Goal: Task Accomplishment & Management: Use online tool/utility

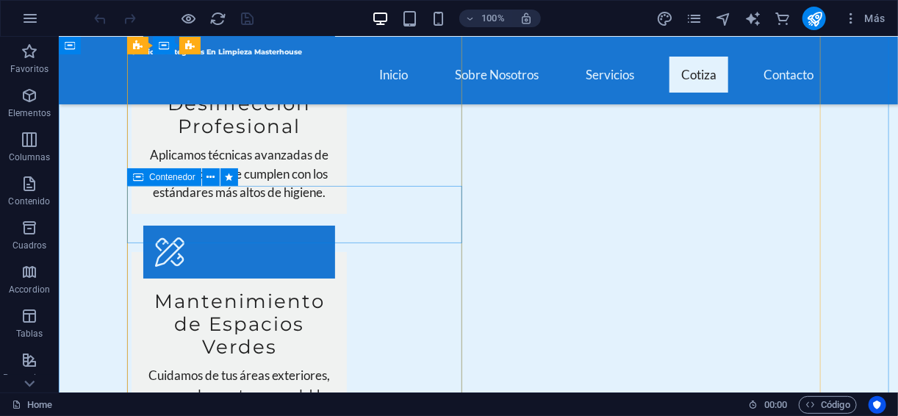
scroll to position [2057, 0]
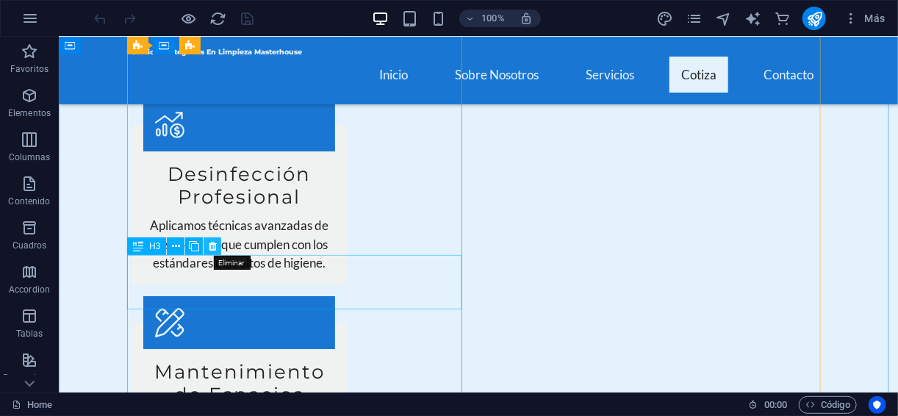
click at [209, 249] on icon at bounding box center [213, 246] width 8 height 15
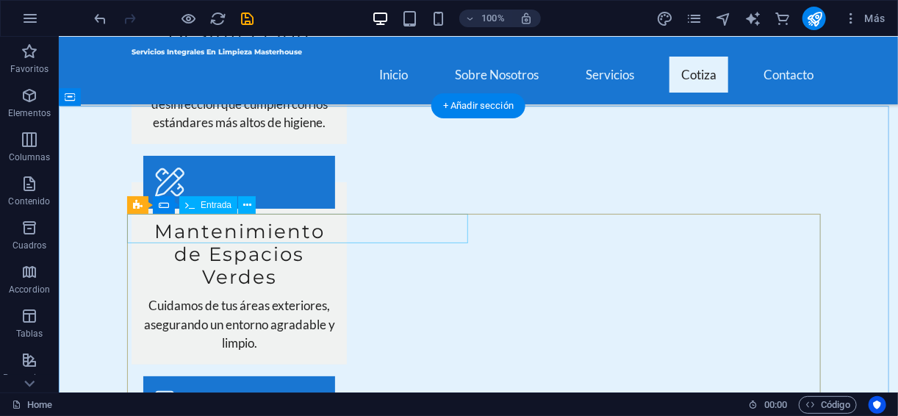
scroll to position [2154, 0]
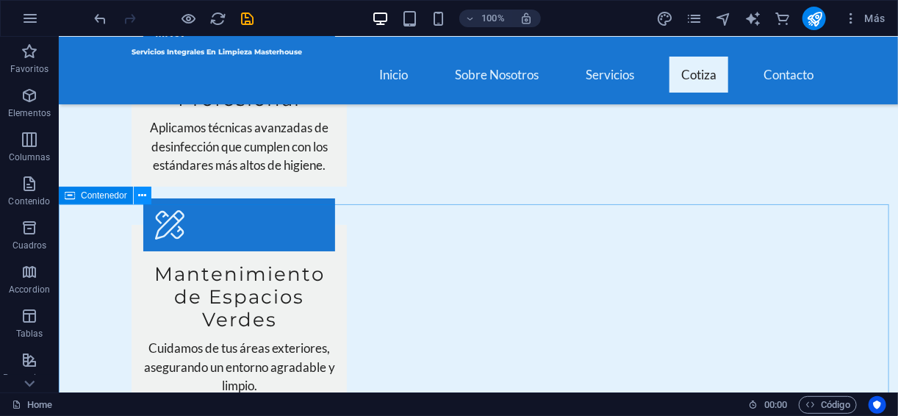
click at [141, 201] on icon at bounding box center [142, 195] width 8 height 15
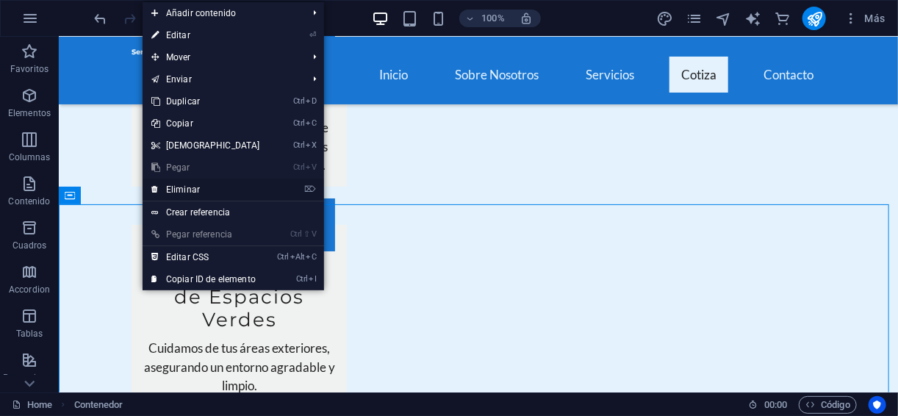
click at [181, 192] on link "⌦ Eliminar" at bounding box center [205, 189] width 126 height 22
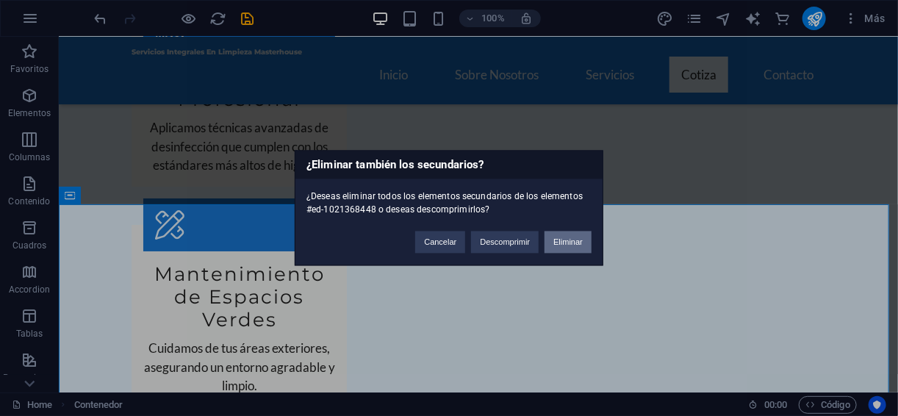
click at [547, 244] on button "Eliminar" at bounding box center [567, 242] width 47 height 22
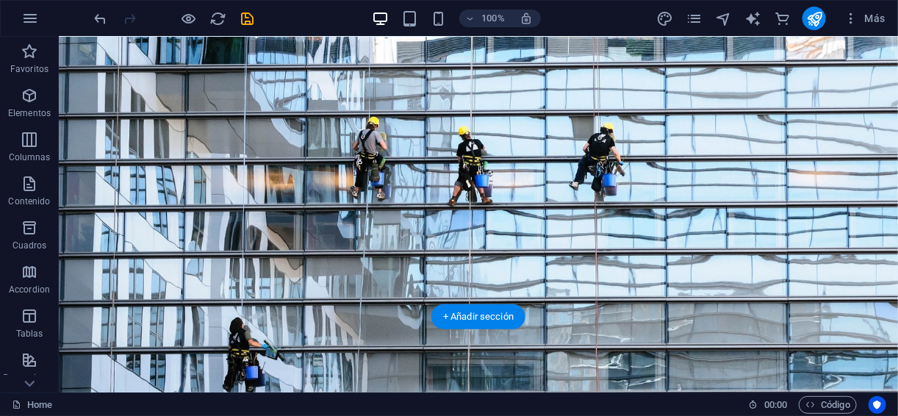
scroll to position [0, 0]
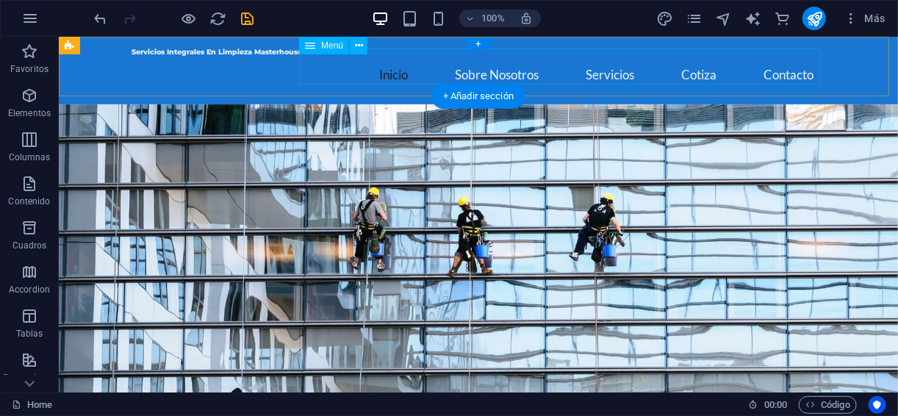
click at [692, 65] on nav "Inicio Sobre Nosotros Servicios Cotiza Contacto" at bounding box center [477, 74] width 693 height 36
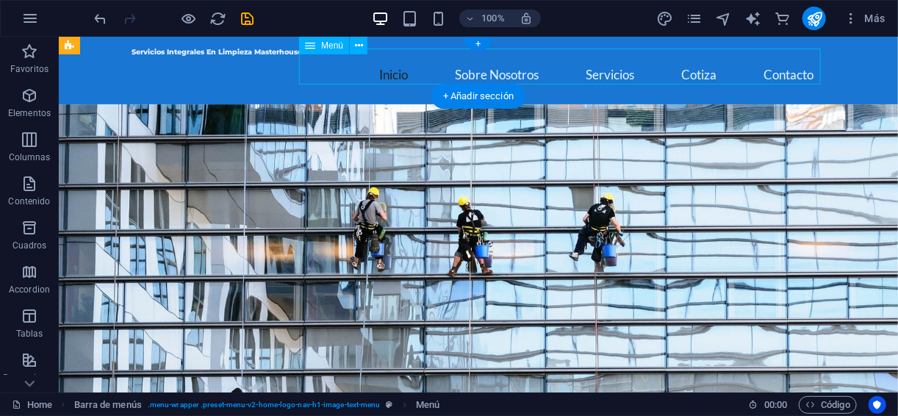
click at [688, 64] on nav "Inicio Sobre Nosotros Servicios Cotiza Contacto" at bounding box center [477, 74] width 693 height 36
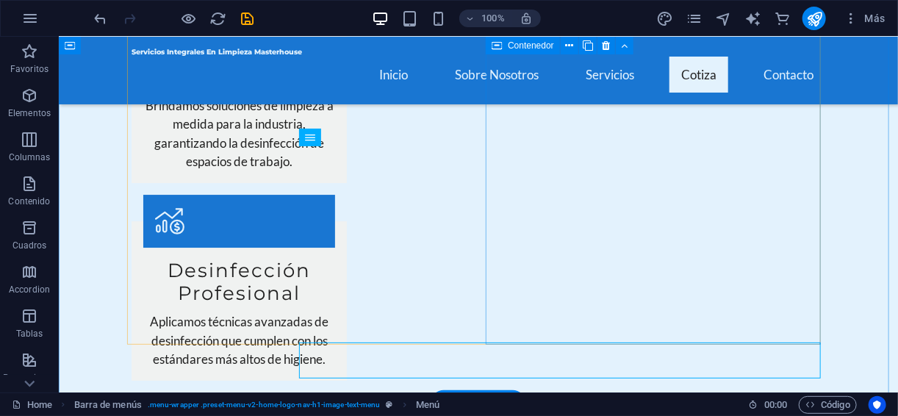
scroll to position [1858, 0]
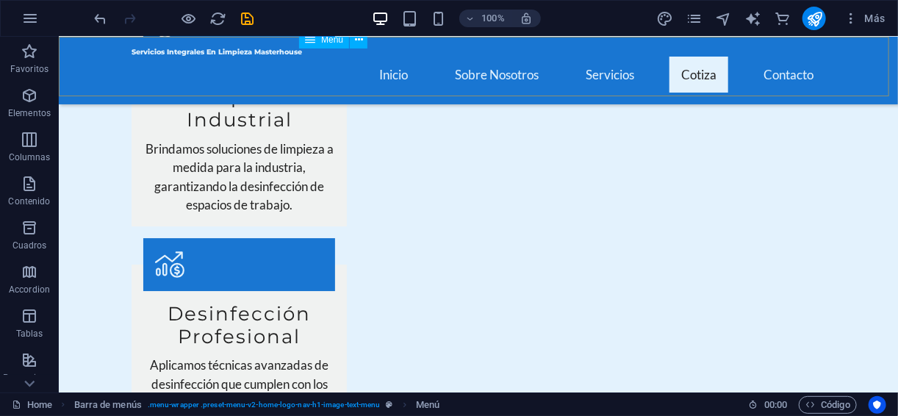
click at [687, 62] on nav "Inicio Sobre Nosotros Servicios Cotiza Contacto" at bounding box center [477, 74] width 693 height 36
select select
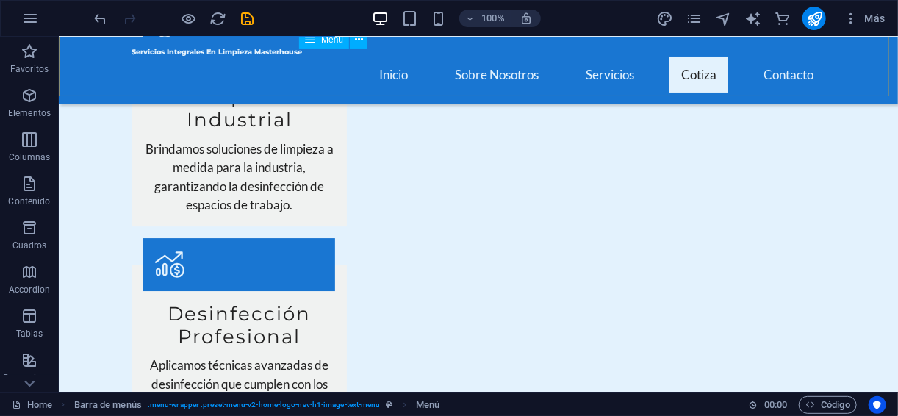
select select
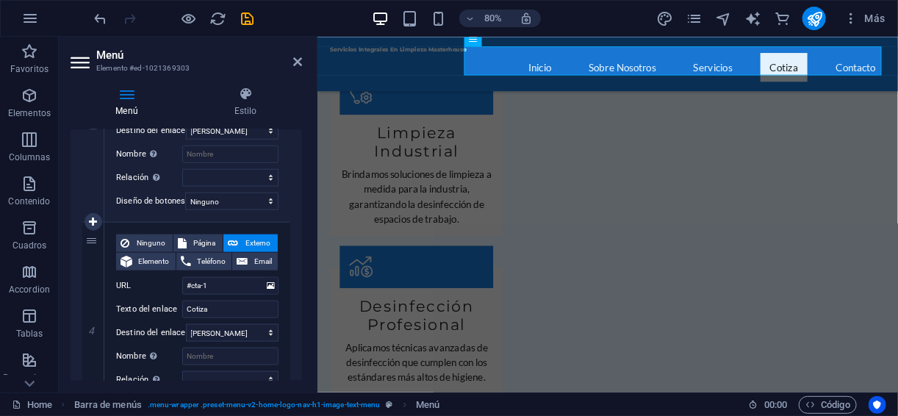
scroll to position [762, 0]
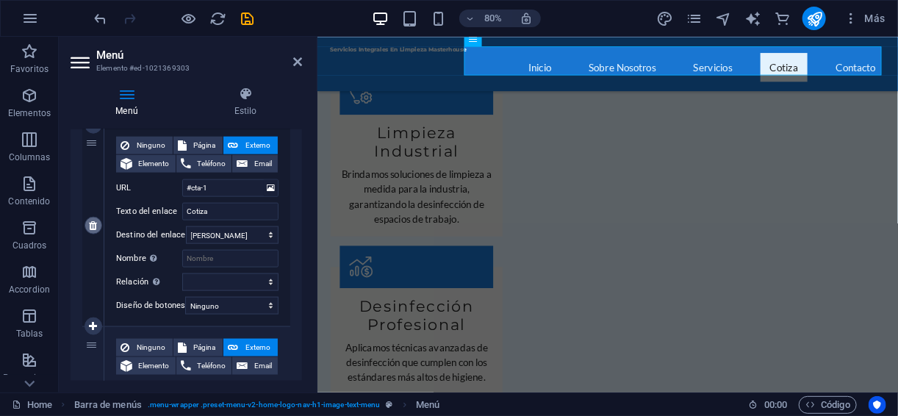
click at [98, 224] on link at bounding box center [93, 226] width 18 height 18
select select
type input "#contact-us-1"
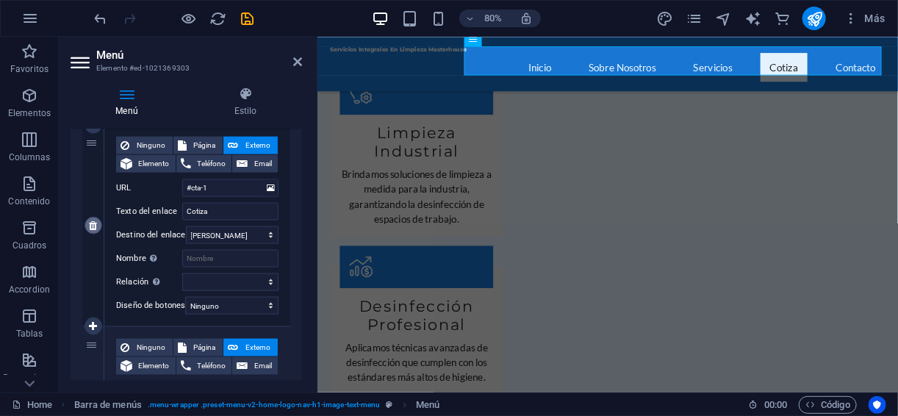
type input "Contacto"
select select
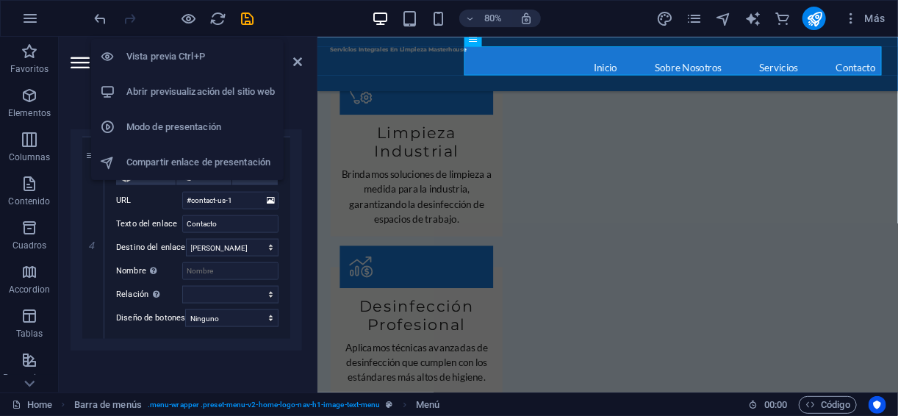
click at [178, 19] on div at bounding box center [174, 19] width 165 height 24
click at [185, 18] on icon "button" at bounding box center [189, 18] width 17 height 17
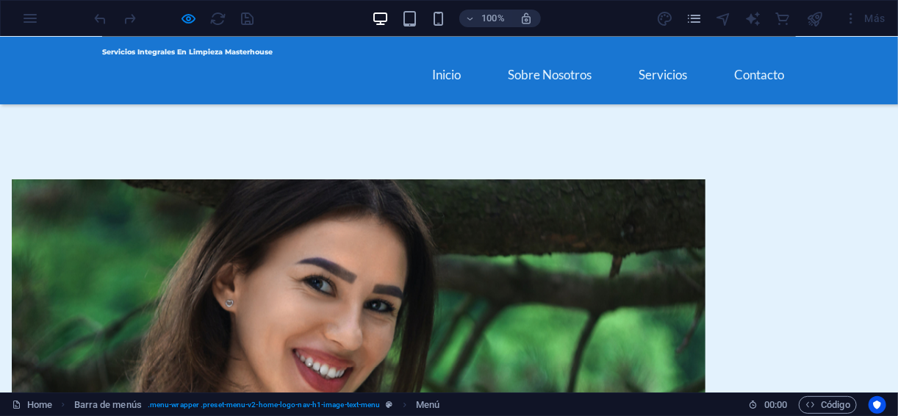
scroll to position [0, 0]
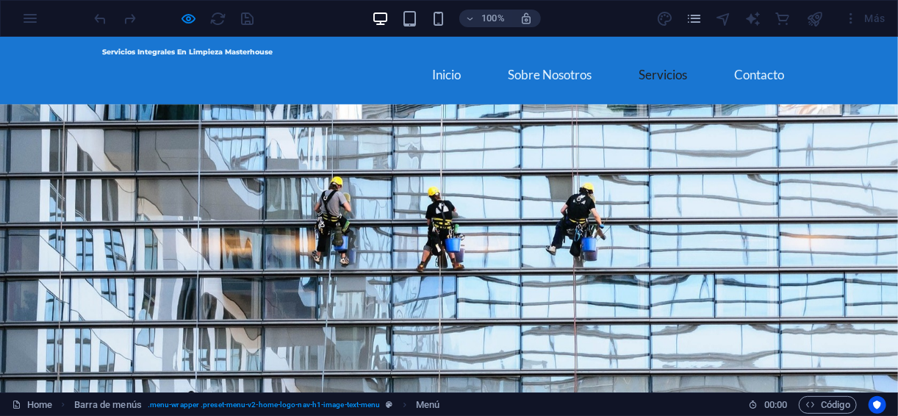
click at [671, 63] on link "Servicios" at bounding box center [663, 74] width 72 height 36
click at [569, 69] on link "Sobre Nosotros" at bounding box center [549, 74] width 107 height 36
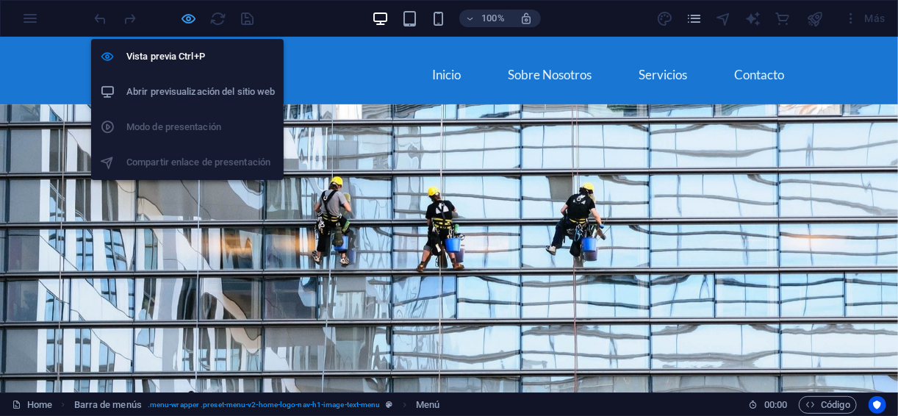
click at [192, 21] on icon "button" at bounding box center [189, 18] width 17 height 17
select select
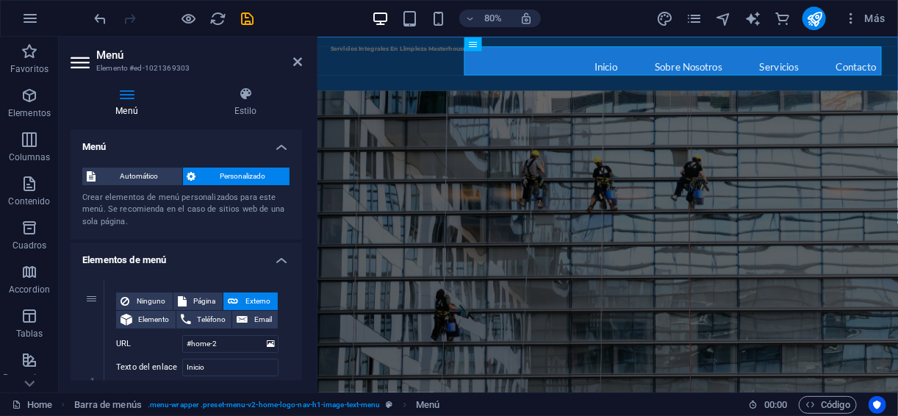
click at [811, 201] on figure at bounding box center [680, 312] width 726 height 416
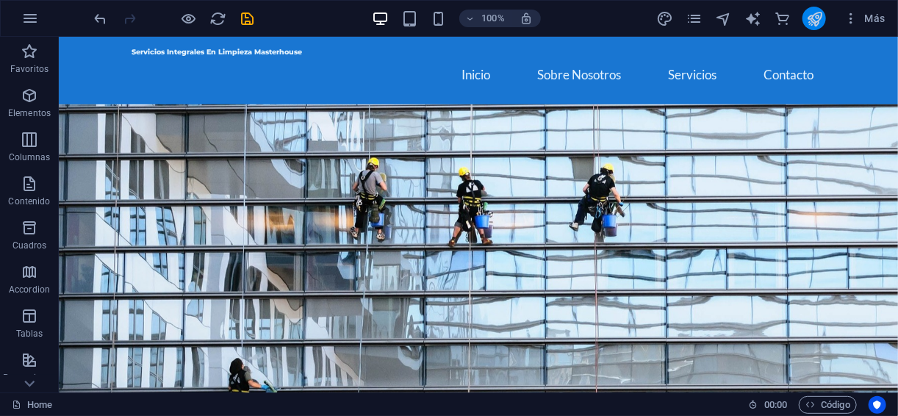
click at [804, 12] on button "publish" at bounding box center [814, 19] width 24 height 24
select select
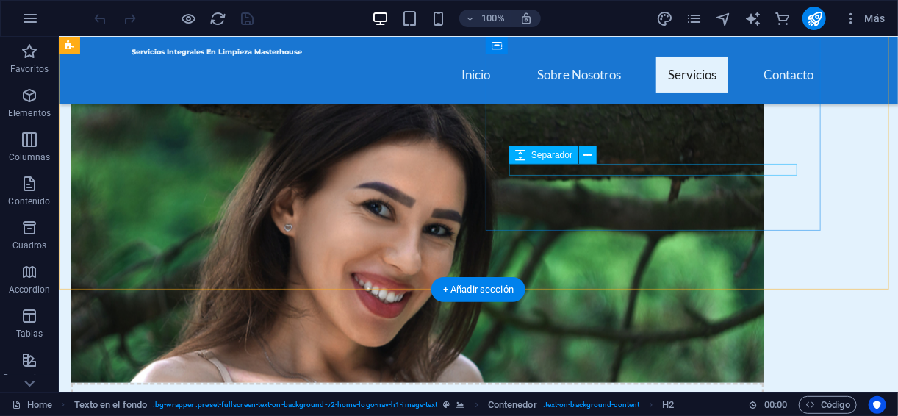
scroll to position [783, 0]
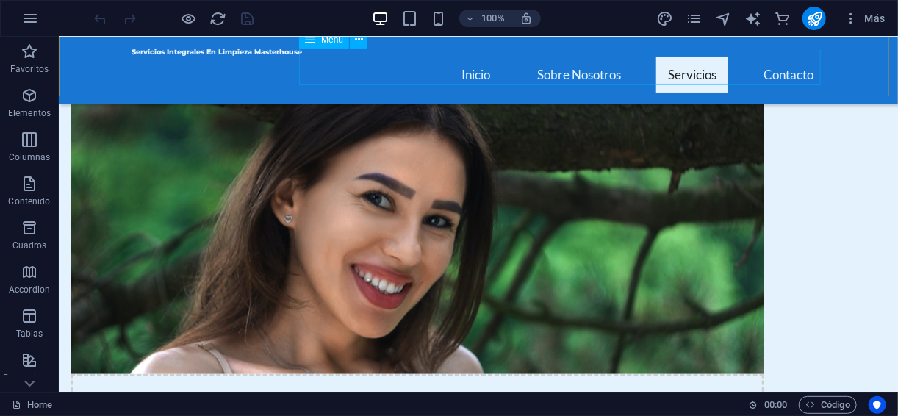
click at [663, 64] on nav "Inicio Sobre Nosotros Servicios Contacto" at bounding box center [477, 74] width 693 height 36
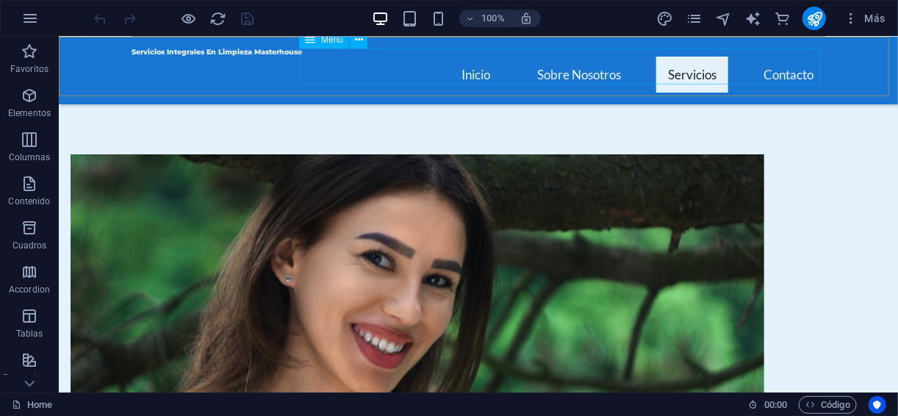
select select
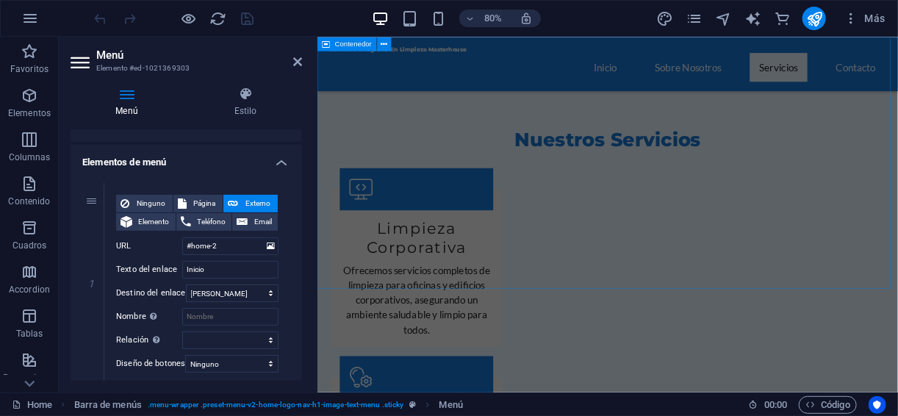
scroll to position [2160, 0]
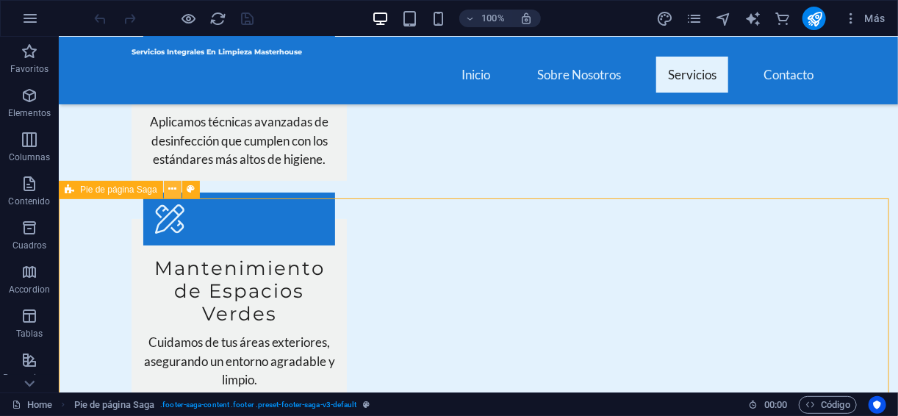
click at [169, 189] on icon at bounding box center [172, 188] width 8 height 15
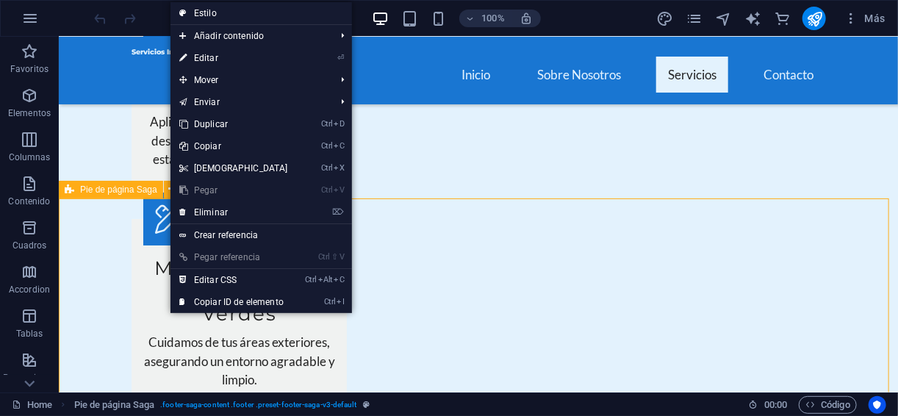
click at [142, 187] on span "Pie de página Saga" at bounding box center [118, 189] width 77 height 9
select select "footer"
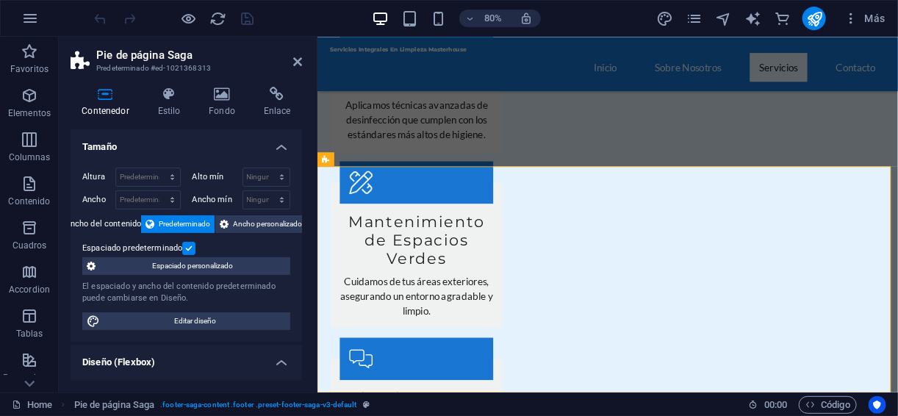
scroll to position [334, 0]
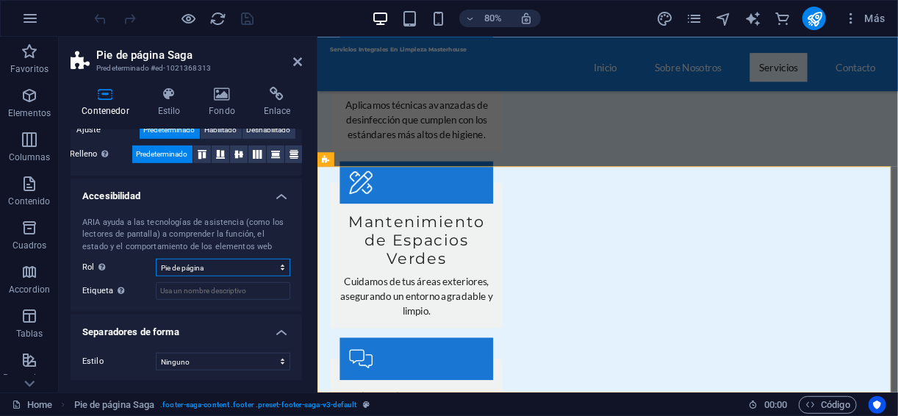
click at [237, 267] on select "Ninguno Alert Article Banner Comment Complementary Dialog Encabezado Marquee Pi…" at bounding box center [223, 268] width 134 height 18
click at [206, 286] on input "Etiqueta Usa la etiqueta ARIA para proporcionar un nombre claro y descriptivo a…" at bounding box center [223, 291] width 134 height 18
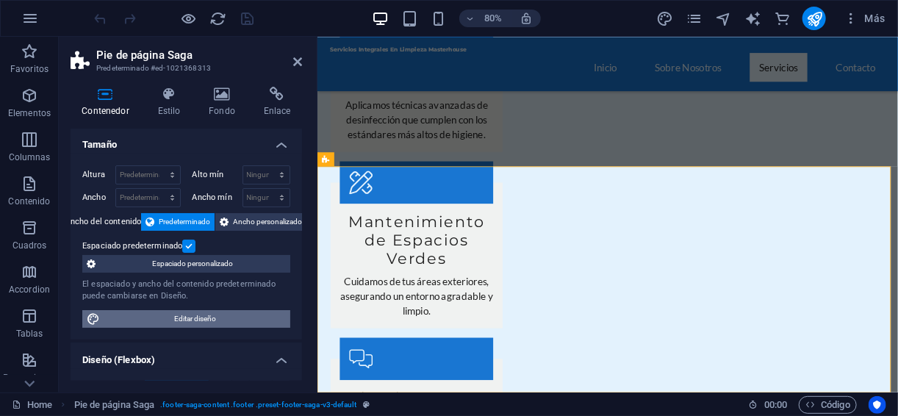
scroll to position [0, 0]
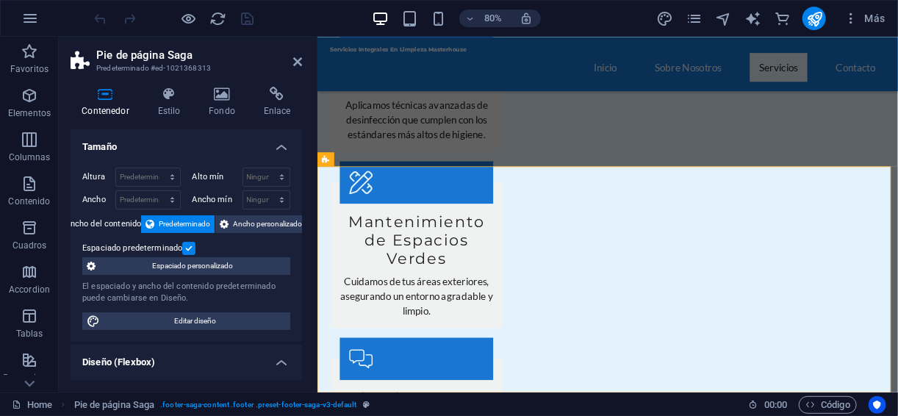
click at [303, 62] on aside "Pie de página Saga Predeterminado #ed-1021368313 Contenedor Estilo Fondo Enlace…" at bounding box center [188, 215] width 259 height 356
click at [297, 66] on icon at bounding box center [297, 62] width 9 height 12
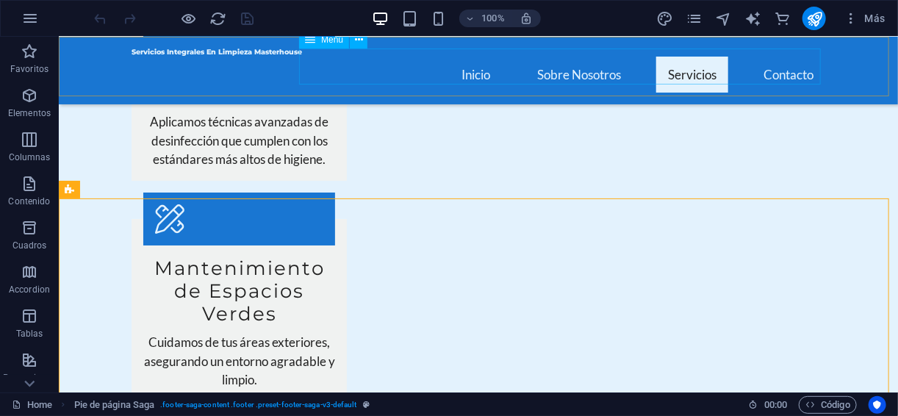
click at [793, 57] on nav "Inicio Sobre Nosotros Servicios Contacto" at bounding box center [477, 74] width 693 height 36
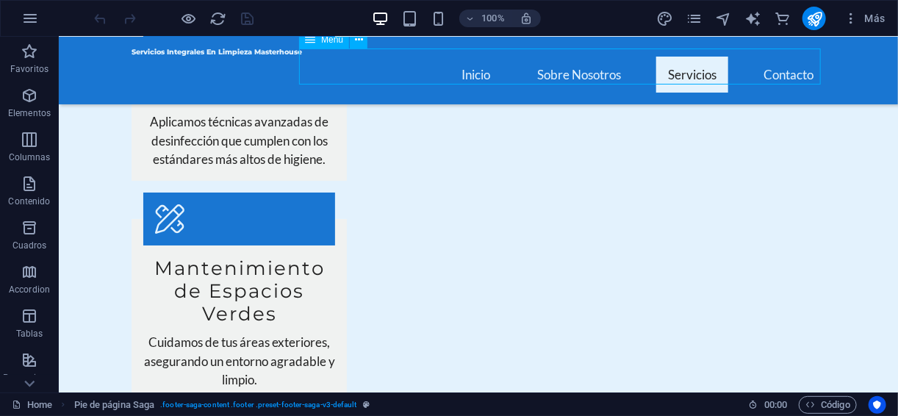
click at [793, 57] on nav "Inicio Sobre Nosotros Servicios Contacto" at bounding box center [477, 74] width 693 height 36
select select
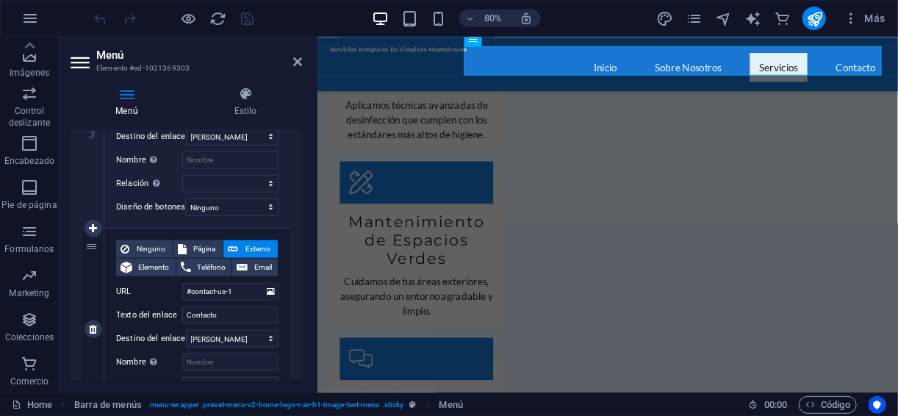
scroll to position [756, 0]
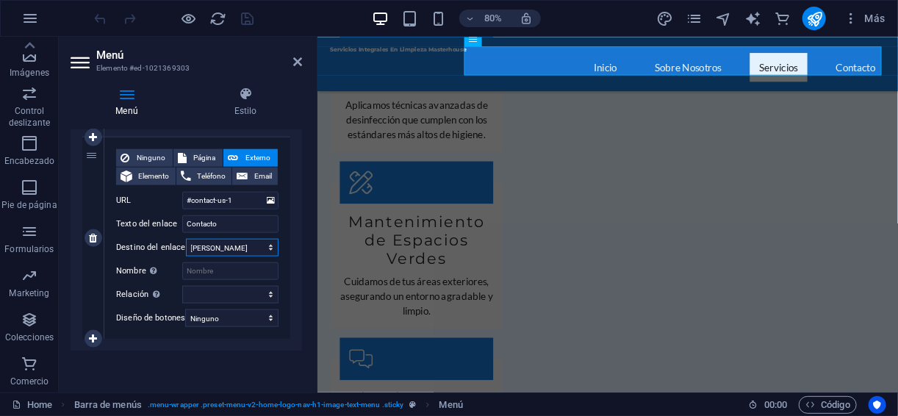
click at [219, 239] on select "Nueva pestaña Misma pestaña Superposición" at bounding box center [232, 248] width 93 height 18
click at [222, 217] on input "Contacto" at bounding box center [230, 224] width 96 height 18
click at [217, 239] on select "Nueva pestaña Misma pestaña Superposición" at bounding box center [232, 248] width 93 height 18
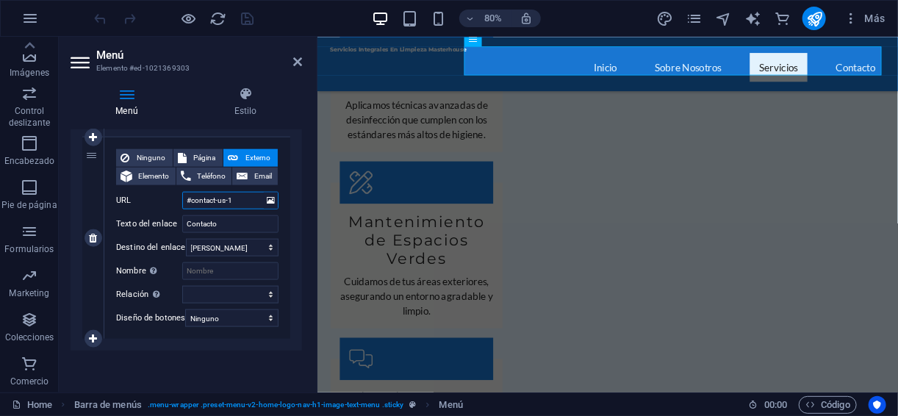
click at [228, 192] on input "#contact-us-1" at bounding box center [230, 201] width 96 height 18
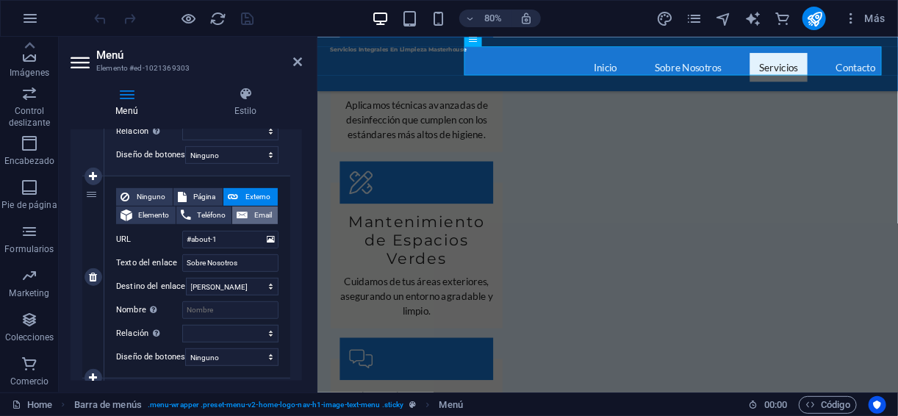
scroll to position [266, 0]
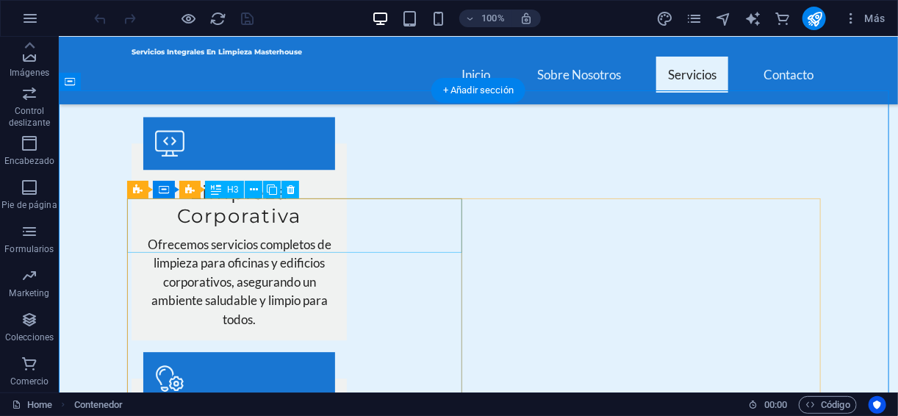
scroll to position [1475, 0]
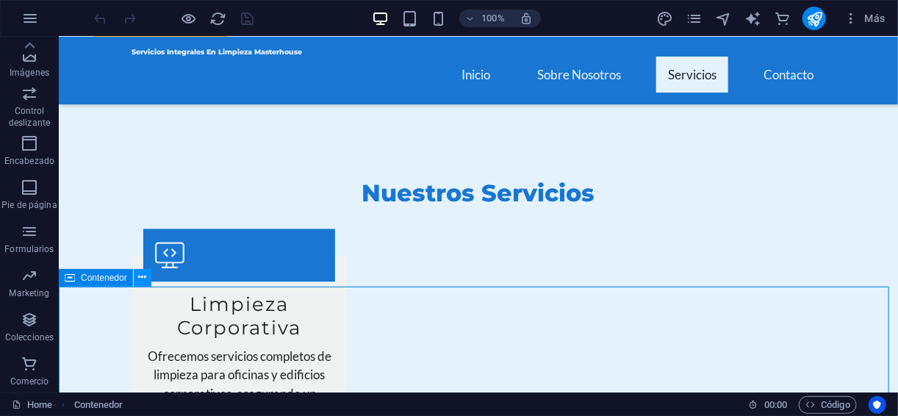
click at [141, 281] on icon at bounding box center [142, 277] width 8 height 15
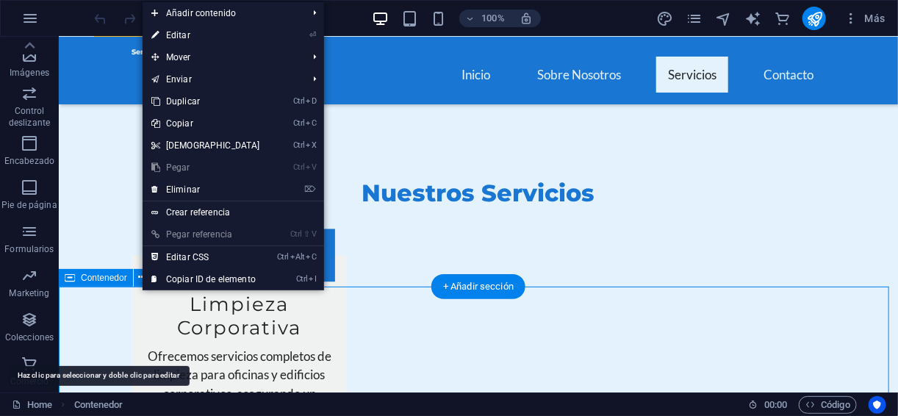
drag, startPoint x: 109, startPoint y: 405, endPoint x: 134, endPoint y: 393, distance: 27.6
click at [109, 405] on span "Contenedor" at bounding box center [98, 405] width 49 height 18
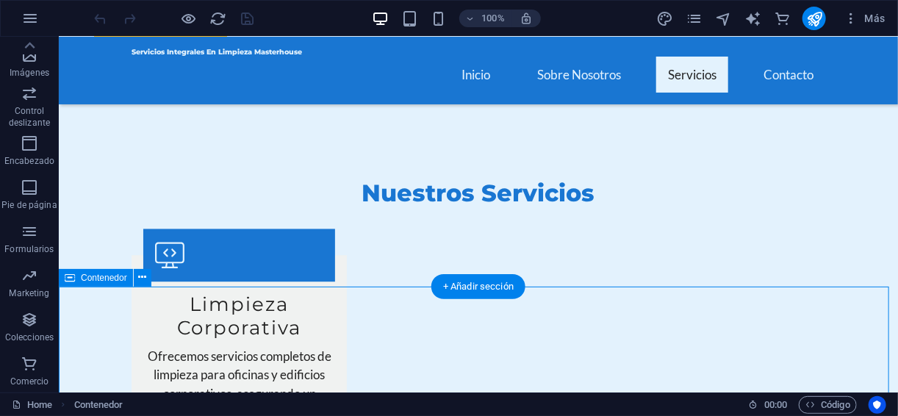
click at [71, 281] on icon at bounding box center [70, 278] width 10 height 18
click at [76, 278] on div "Contenedor" at bounding box center [96, 278] width 74 height 18
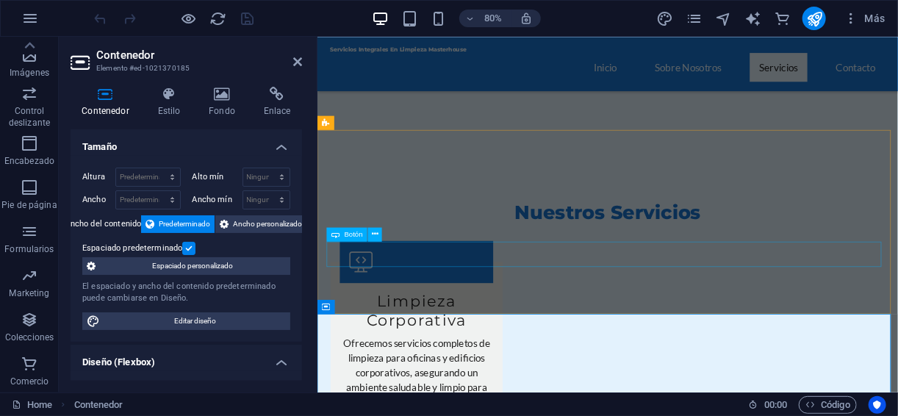
scroll to position [1376, 0]
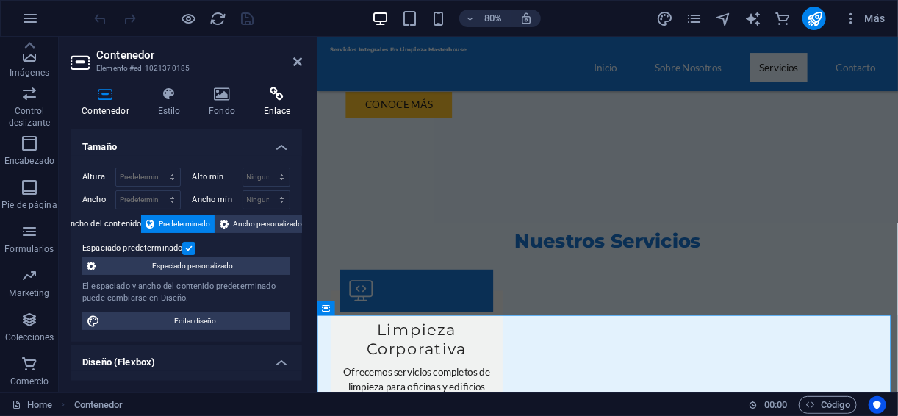
click at [281, 87] on icon at bounding box center [277, 94] width 50 height 15
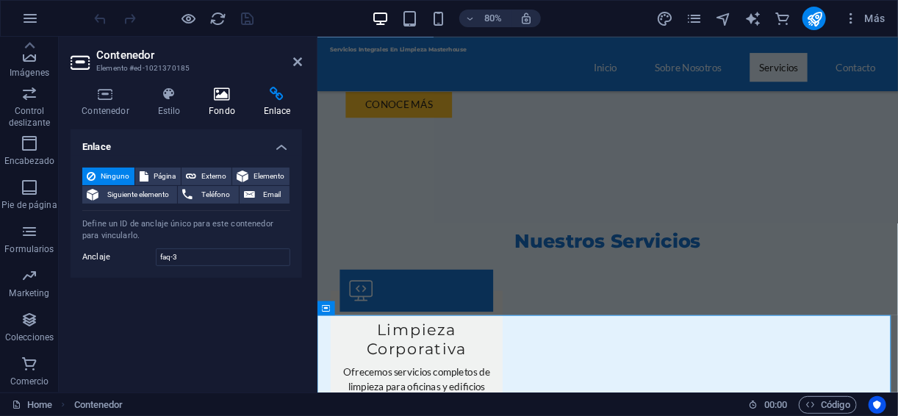
click at [220, 104] on h4 "Fondo" at bounding box center [225, 102] width 55 height 31
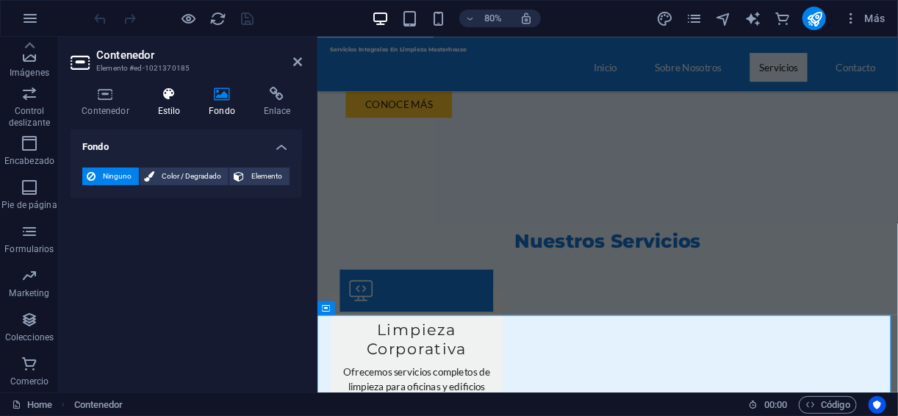
click at [167, 98] on icon at bounding box center [169, 94] width 46 height 15
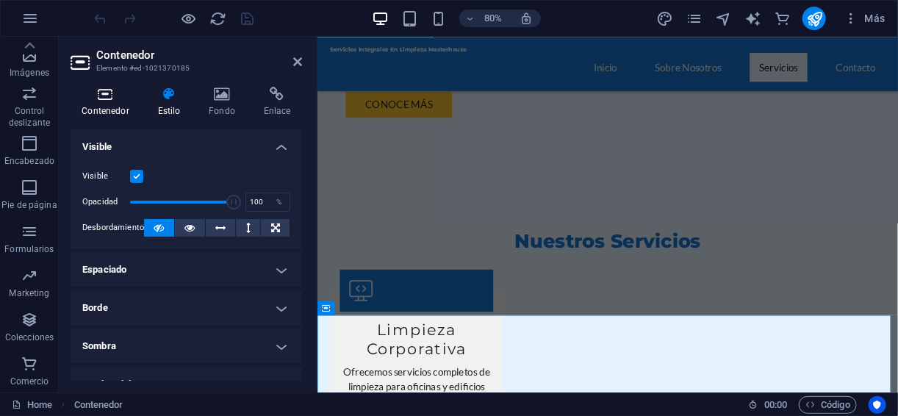
click at [92, 98] on icon at bounding box center [106, 94] width 70 height 15
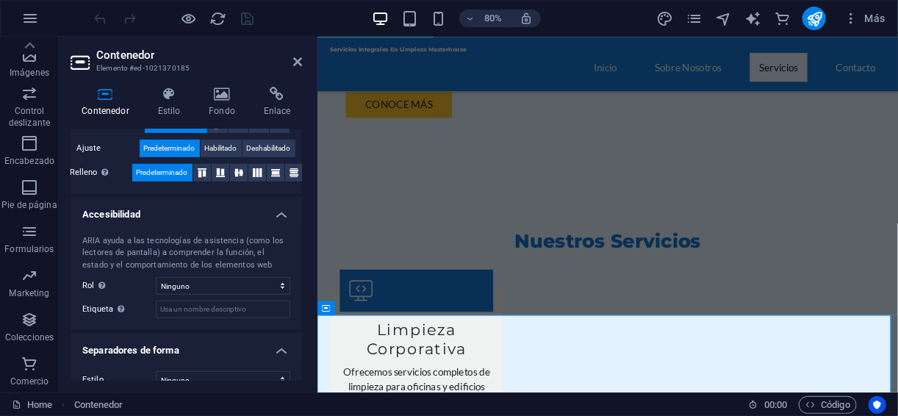
scroll to position [334, 0]
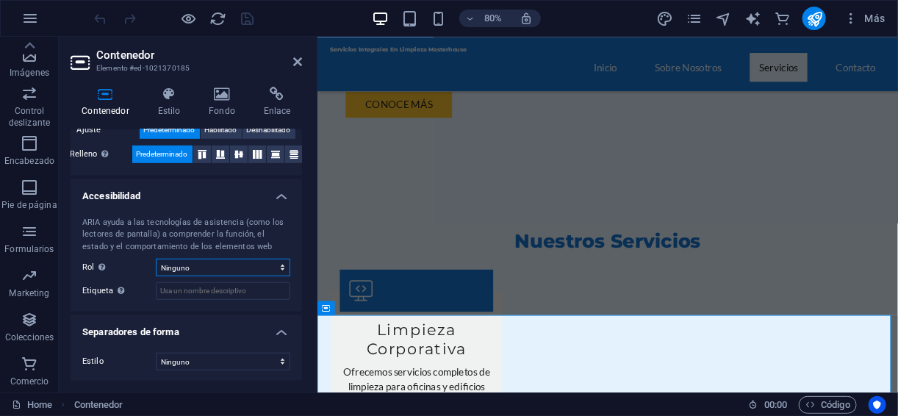
click at [215, 266] on select "Ninguno Alert Article Banner Comment Complementary Dialog Encabezado Marquee Pi…" at bounding box center [223, 268] width 134 height 18
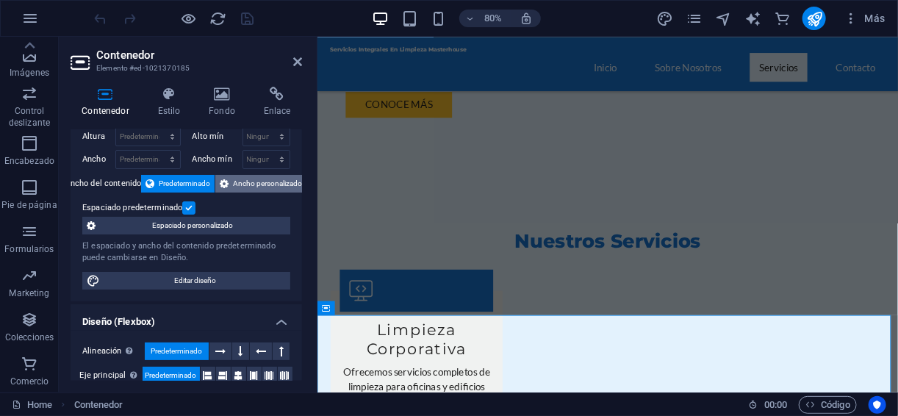
scroll to position [0, 0]
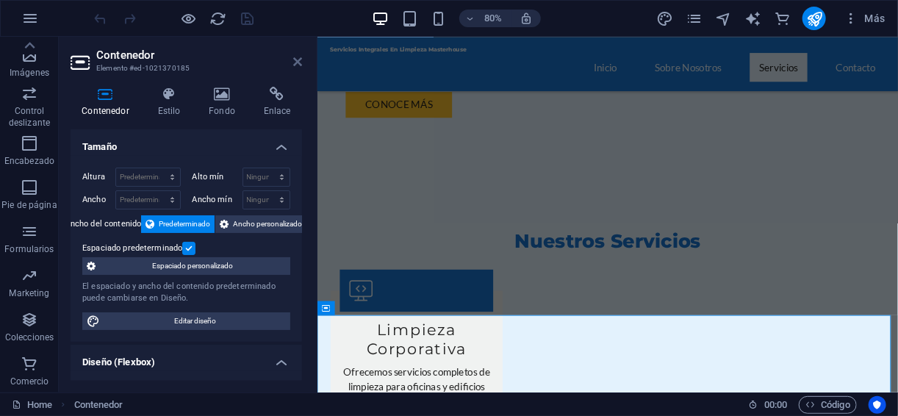
click at [297, 64] on icon at bounding box center [297, 62] width 9 height 12
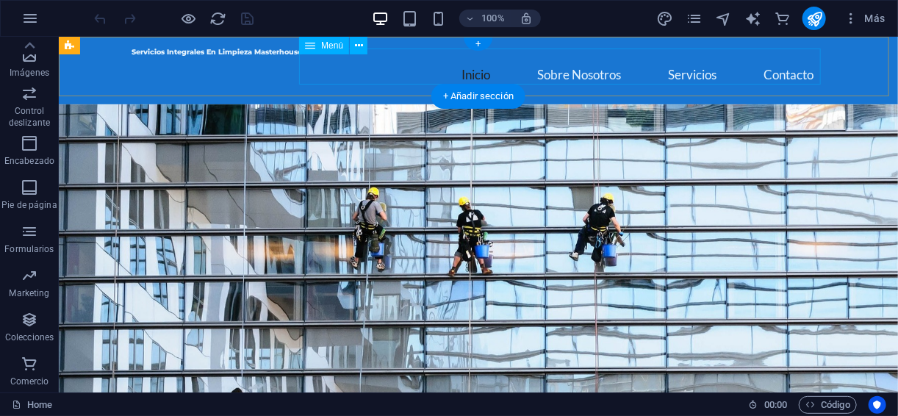
click at [557, 64] on nav "Inicio Sobre Nosotros Servicios Contacto" at bounding box center [477, 74] width 693 height 36
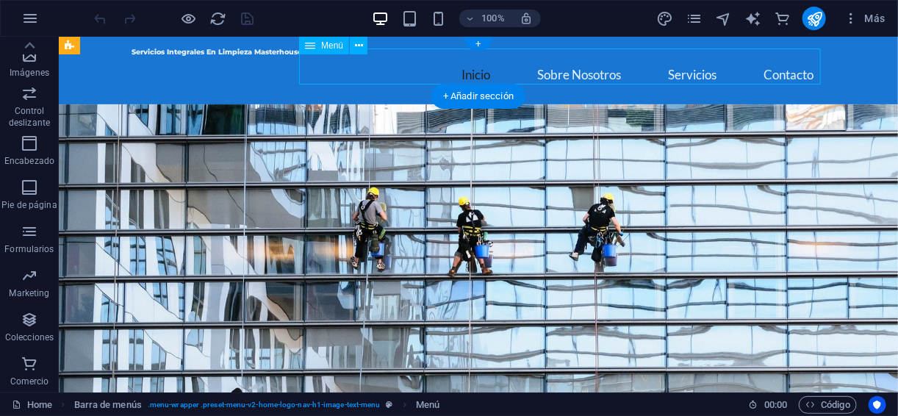
click at [560, 76] on nav "Inicio Sobre Nosotros Servicios Contacto" at bounding box center [477, 74] width 693 height 36
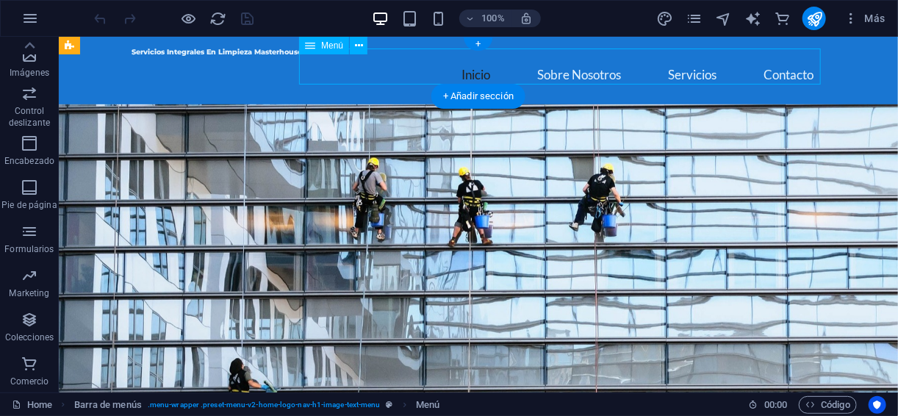
select select
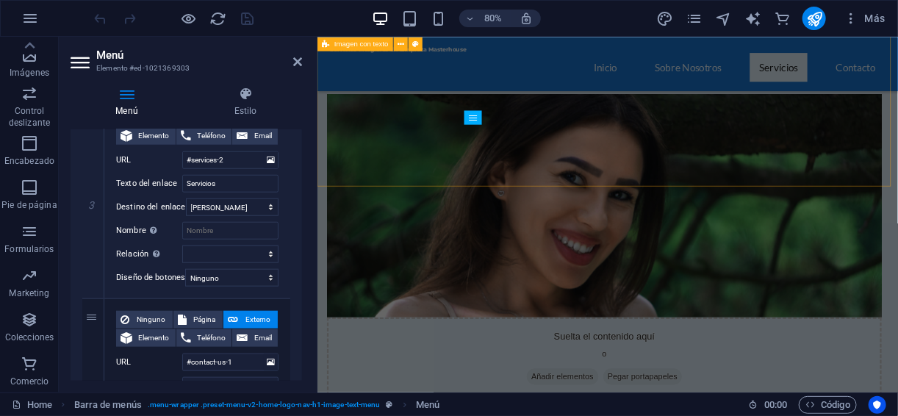
scroll to position [783, 0]
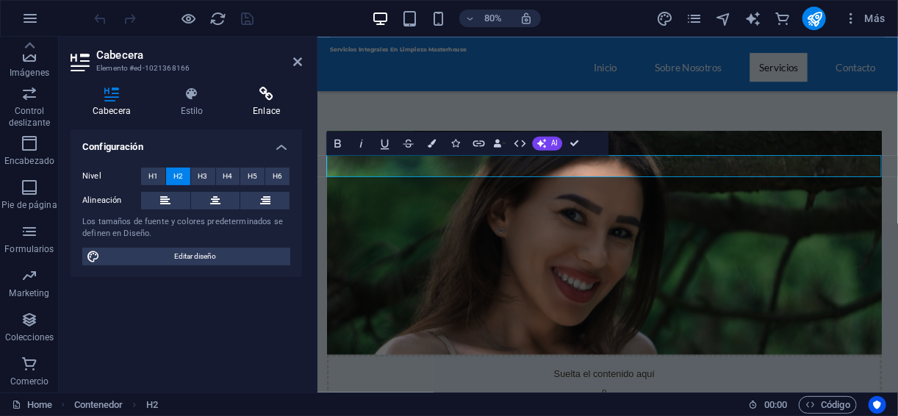
click at [286, 96] on icon at bounding box center [266, 94] width 71 height 15
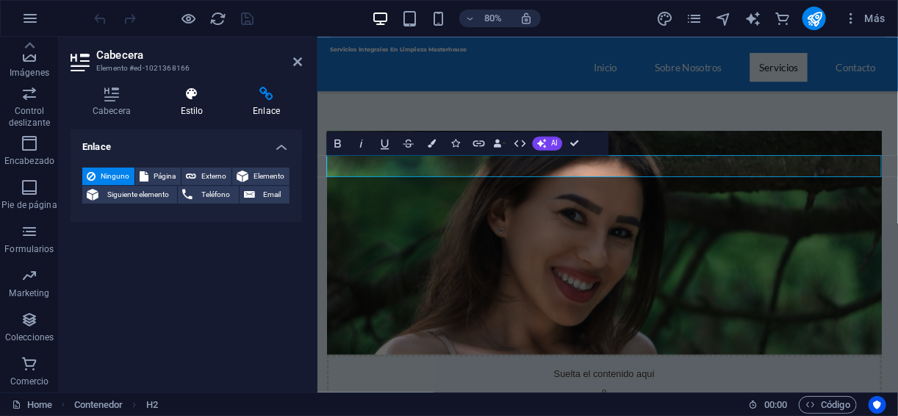
click at [209, 107] on h4 "Estilo" at bounding box center [195, 102] width 73 height 31
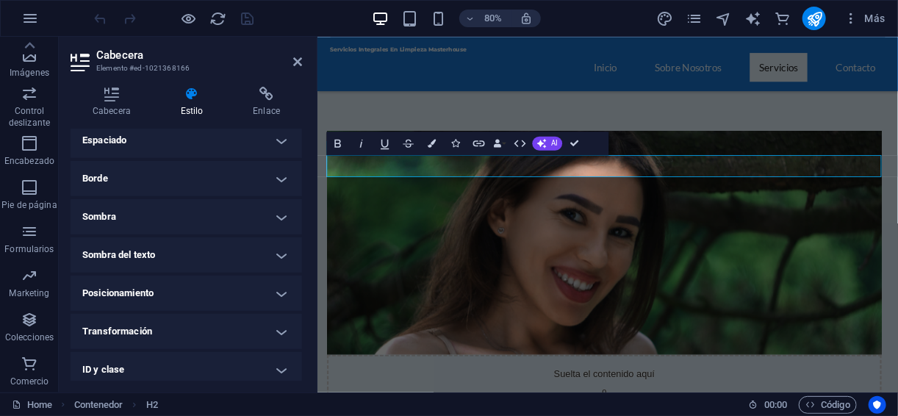
scroll to position [87, 0]
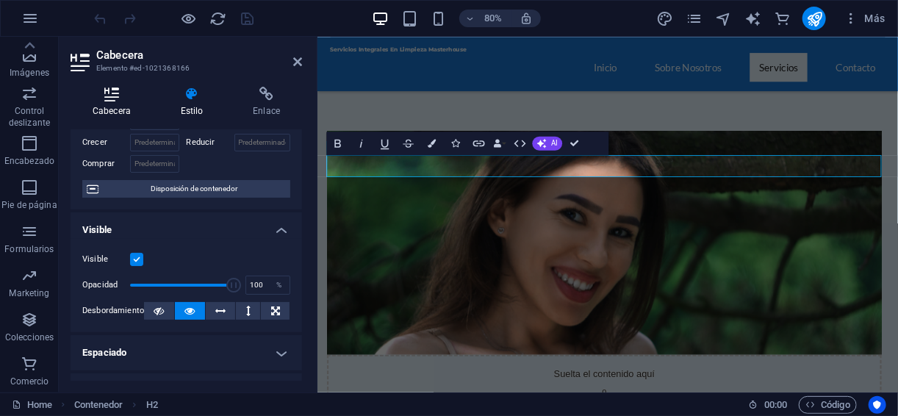
click at [106, 103] on h4 "Cabecera" at bounding box center [115, 102] width 88 height 31
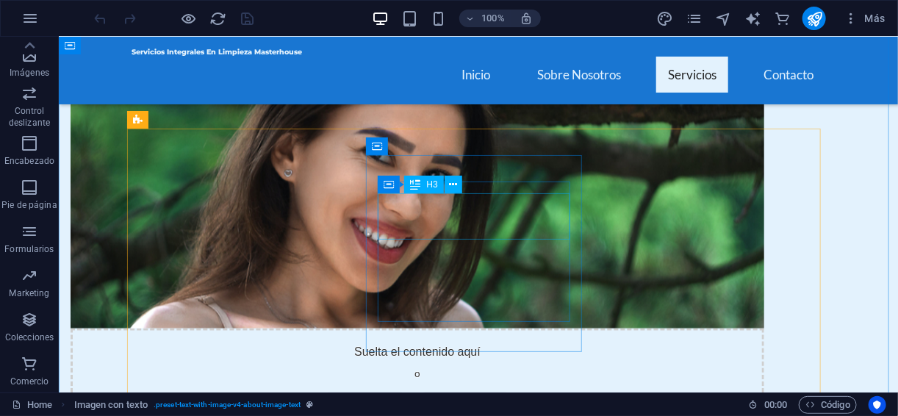
scroll to position [790, 0]
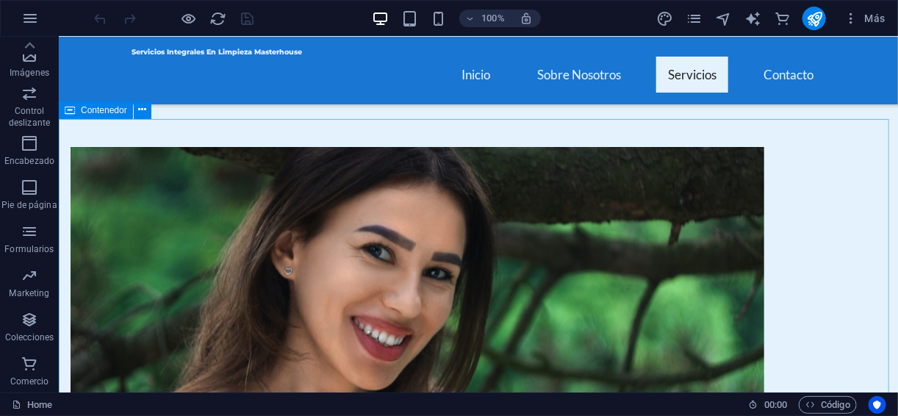
click at [111, 107] on span "Contenedor" at bounding box center [104, 110] width 46 height 9
click at [142, 107] on icon at bounding box center [142, 109] width 8 height 15
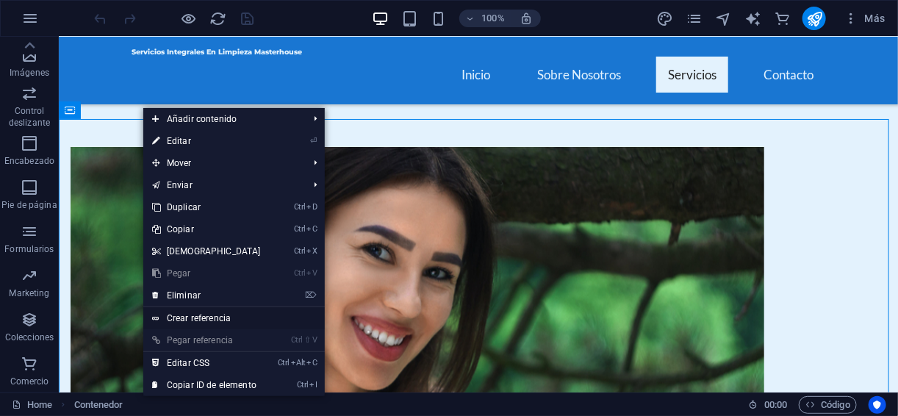
click at [201, 321] on link "Crear referencia" at bounding box center [233, 318] width 181 height 22
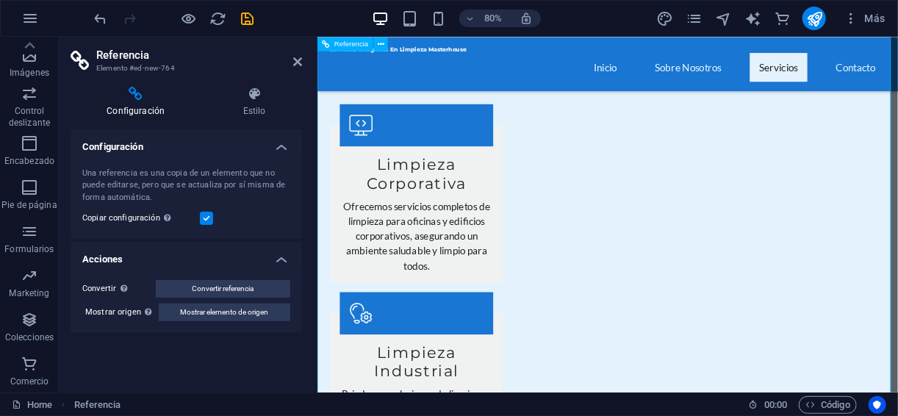
scroll to position [1484, 0]
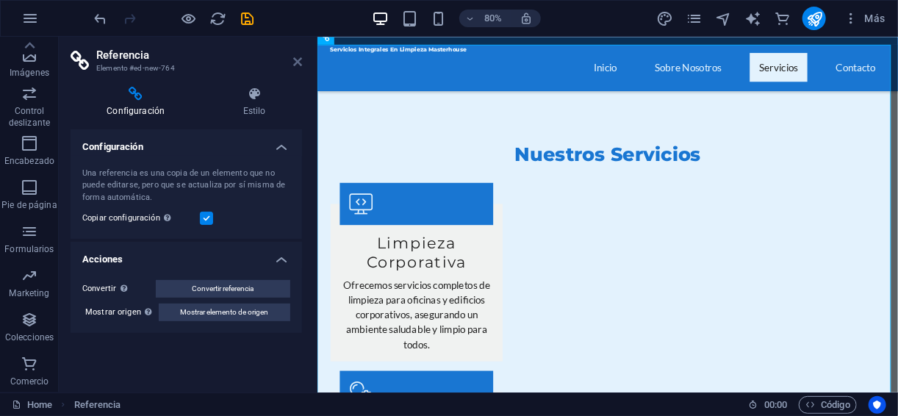
click at [295, 57] on icon at bounding box center [297, 62] width 9 height 12
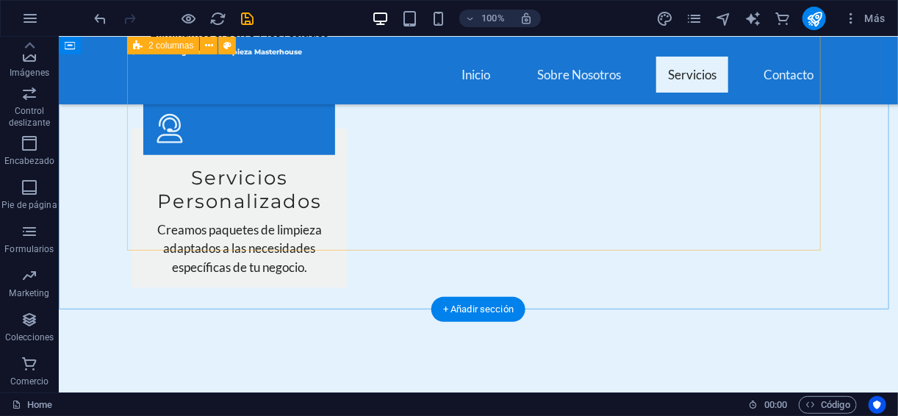
scroll to position [2774, 0]
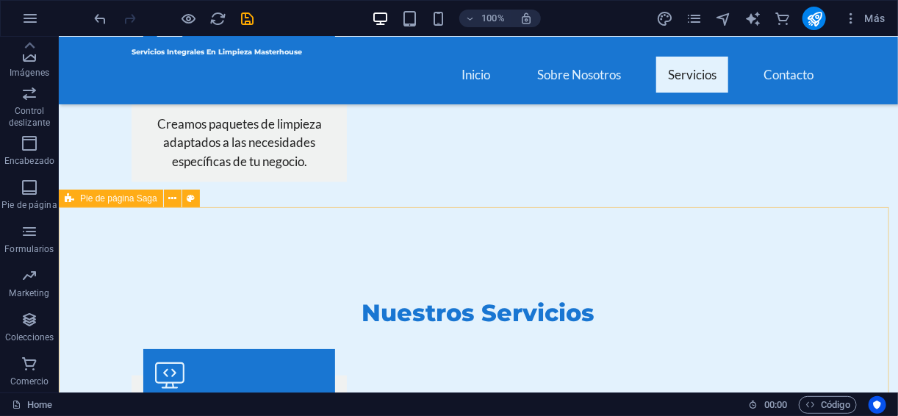
click at [154, 198] on span "Pie de página Saga" at bounding box center [118, 198] width 77 height 9
select select "footer"
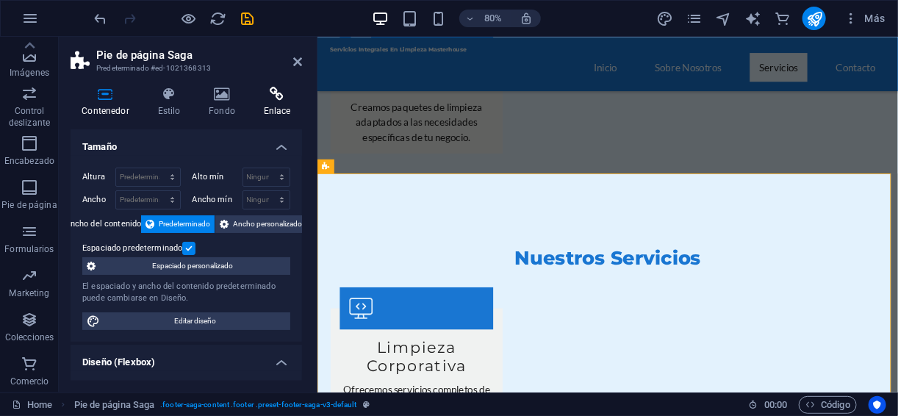
click at [266, 92] on icon at bounding box center [277, 94] width 50 height 15
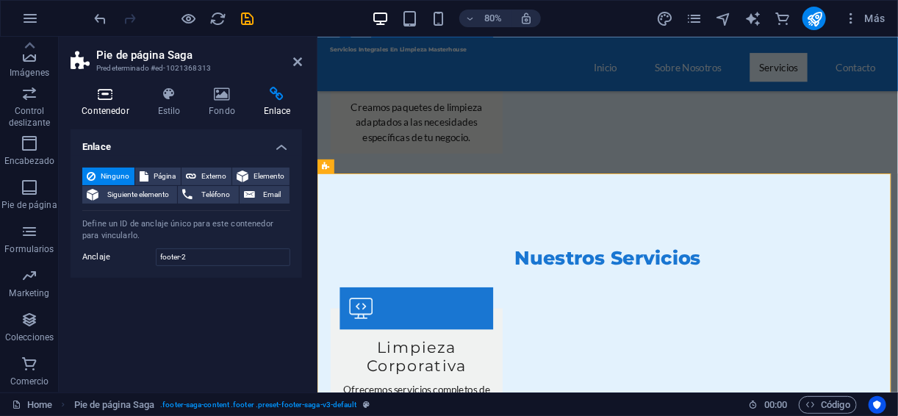
click at [107, 110] on h4 "Contenedor" at bounding box center [109, 102] width 76 height 31
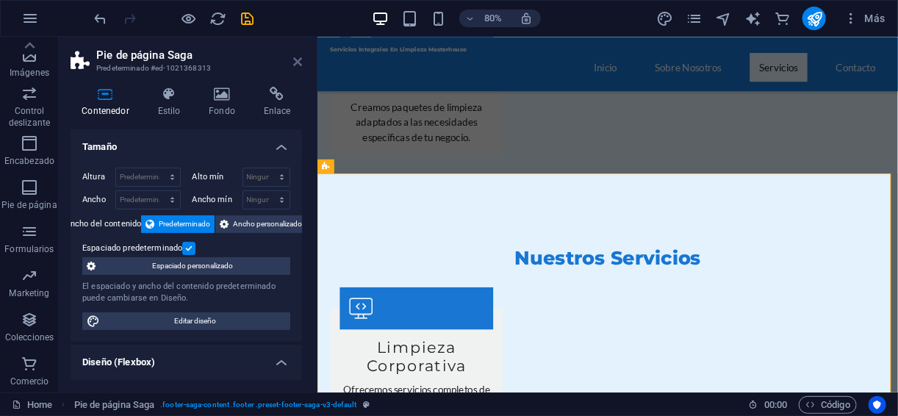
drag, startPoint x: 297, startPoint y: 59, endPoint x: 296, endPoint y: 14, distance: 44.8
click at [297, 59] on icon at bounding box center [297, 62] width 9 height 12
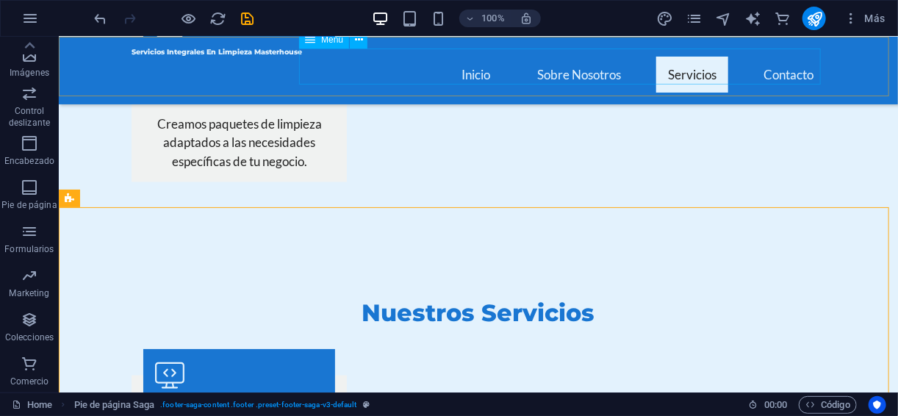
click at [804, 69] on nav "Inicio Sobre Nosotros Servicios Contacto" at bounding box center [477, 74] width 693 height 36
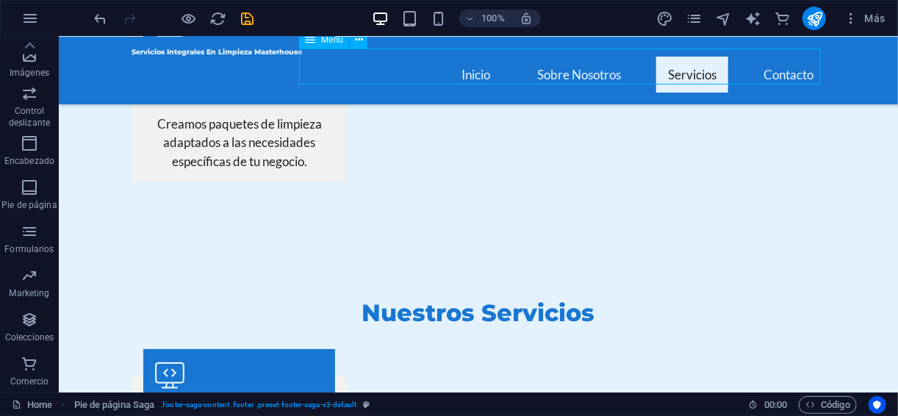
click at [804, 69] on nav "Inicio Sobre Nosotros Servicios Contacto" at bounding box center [477, 74] width 693 height 36
select select
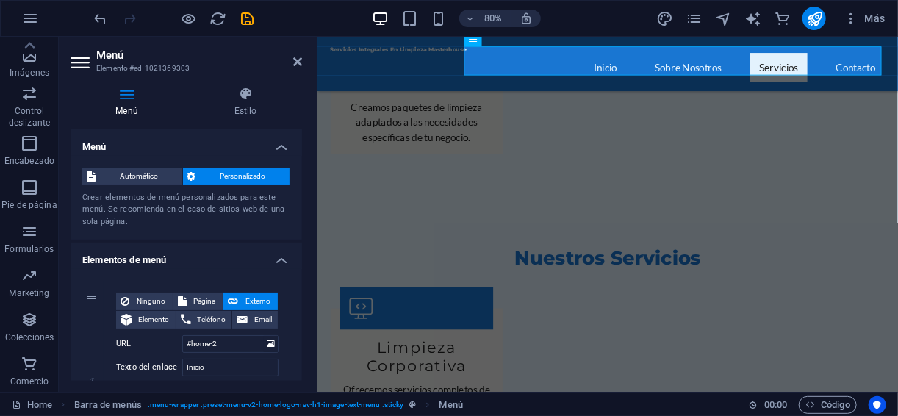
scroll to position [294, 0]
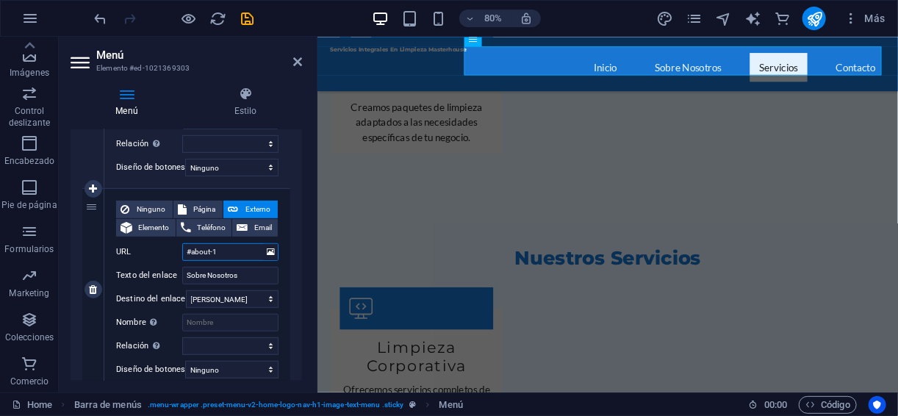
click at [225, 250] on input "#about-1" at bounding box center [230, 252] width 96 height 18
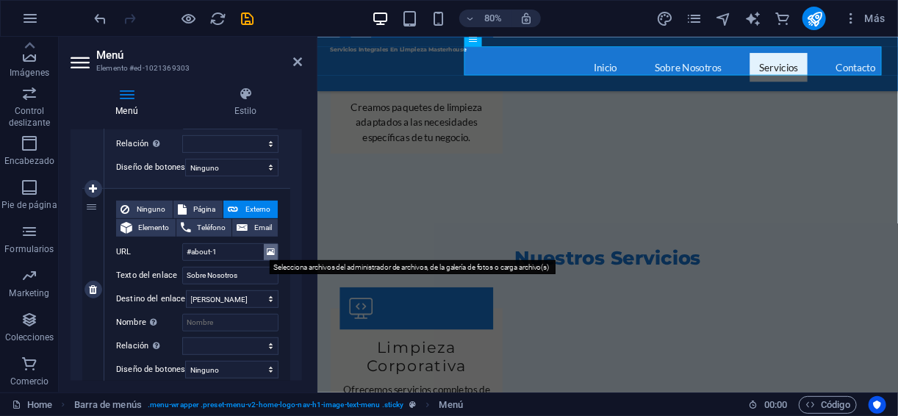
click at [267, 249] on icon at bounding box center [271, 252] width 8 height 16
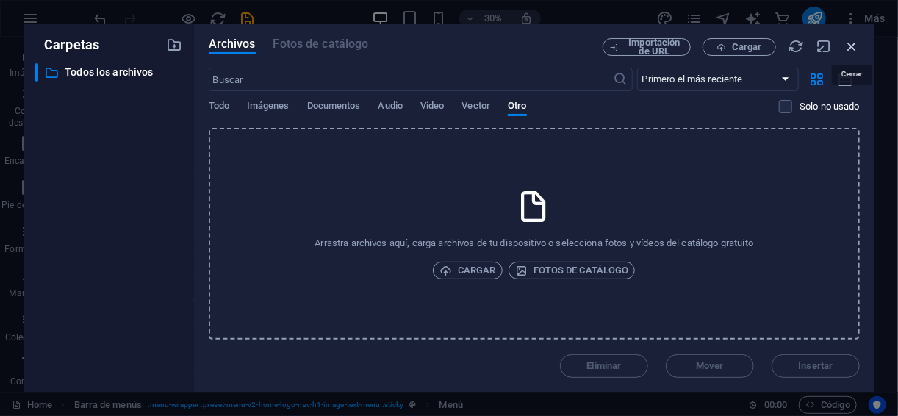
drag, startPoint x: 856, startPoint y: 40, endPoint x: 562, endPoint y: 69, distance: 295.2
click at [856, 40] on icon "button" at bounding box center [851, 46] width 16 height 16
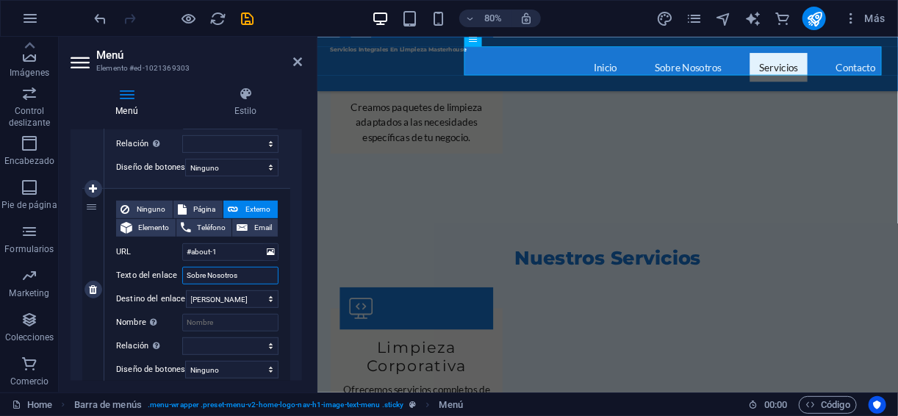
click at [222, 273] on input "Sobre Nosotros" at bounding box center [230, 276] width 96 height 18
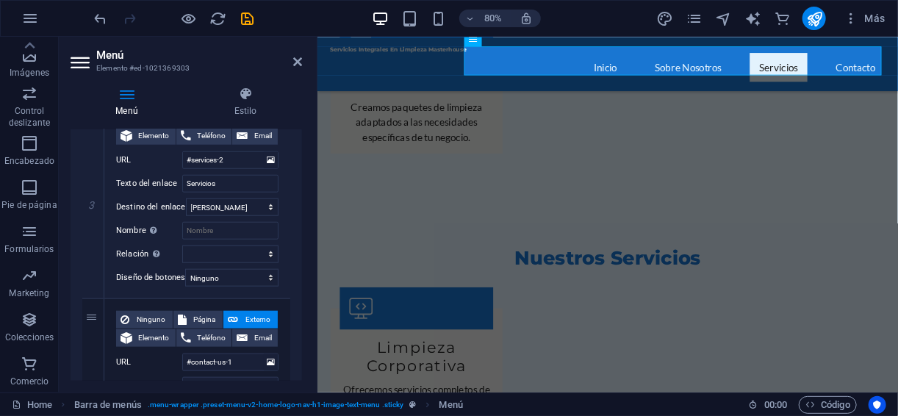
scroll to position [489, 0]
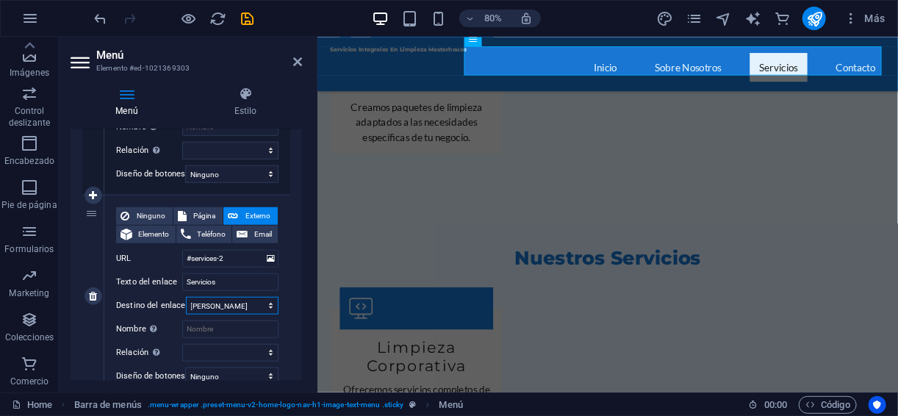
click at [242, 297] on select "Nueva pestaña Misma pestaña Superposición" at bounding box center [232, 306] width 93 height 18
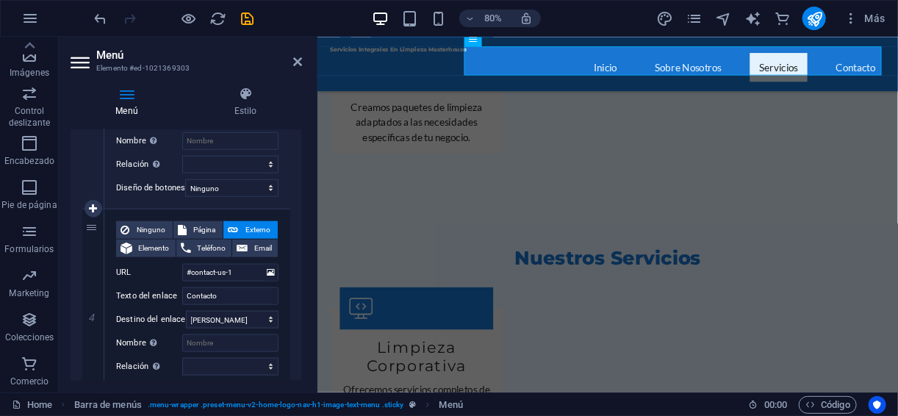
scroll to position [685, 0]
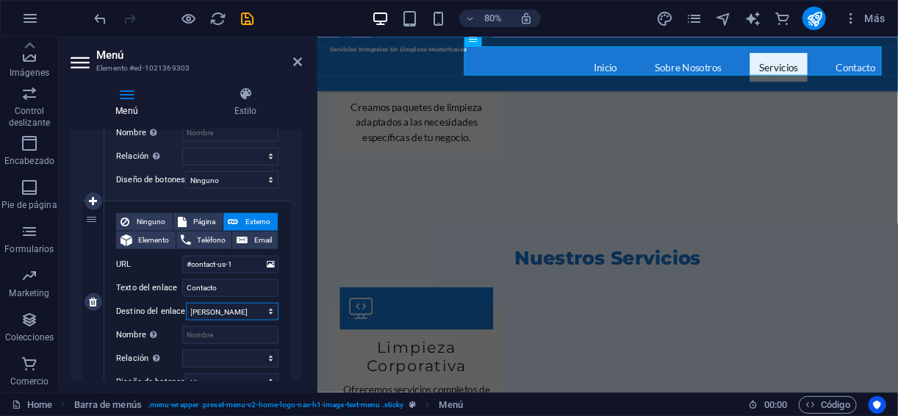
click at [246, 306] on select "Nueva pestaña Misma pestaña Superposición" at bounding box center [232, 312] width 93 height 18
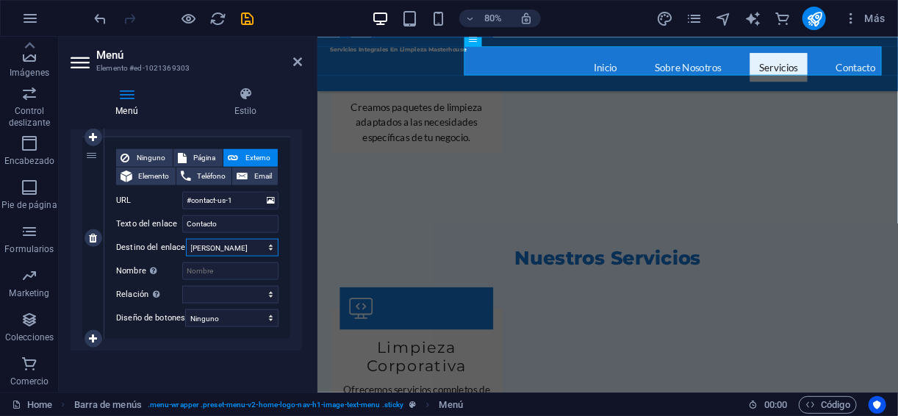
scroll to position [756, 0]
click at [236, 198] on input "#contact-us-1" at bounding box center [230, 201] width 96 height 18
click at [267, 195] on icon at bounding box center [271, 200] width 8 height 16
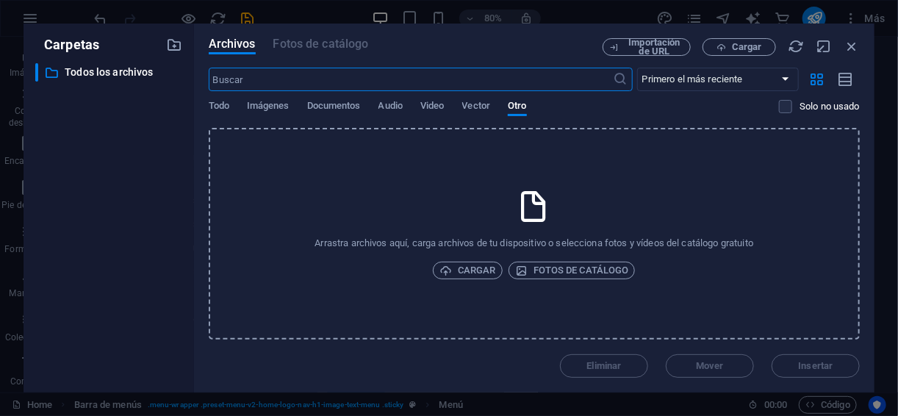
scroll to position [2040, 0]
click at [845, 47] on icon "button" at bounding box center [851, 46] width 16 height 16
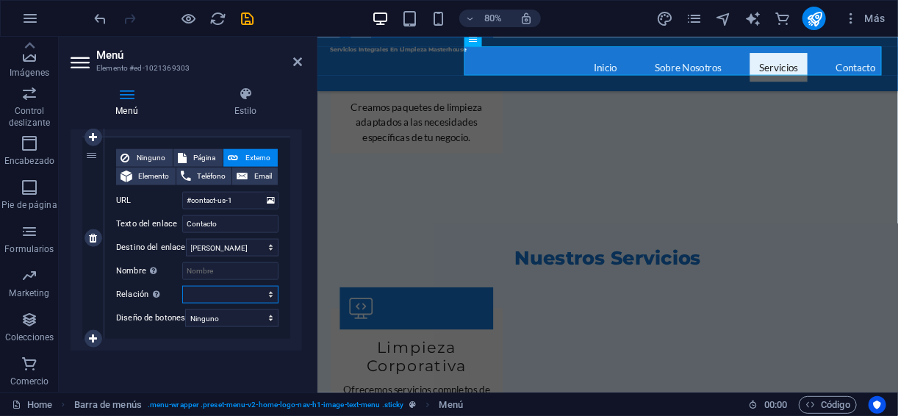
click at [221, 286] on select "alternativo autor marcador externo ayuda licencia siguiente nofollow noreferrer…" at bounding box center [230, 295] width 96 height 18
click at [216, 286] on select "alternativo autor marcador externo ayuda licencia siguiente nofollow noreferrer…" at bounding box center [230, 295] width 96 height 18
click at [229, 318] on select "Ninguno Predeterminado Principal Secundario" at bounding box center [231, 318] width 93 height 18
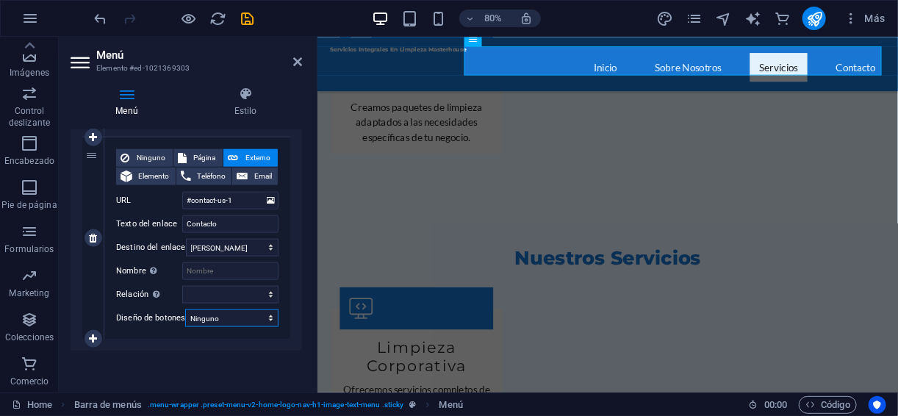
click at [229, 318] on select "Ninguno Predeterminado Principal Secundario" at bounding box center [231, 318] width 93 height 18
click at [253, 149] on span "Externo" at bounding box center [257, 158] width 31 height 18
click at [242, 192] on input "#contact-us-1" at bounding box center [230, 201] width 96 height 18
click at [183, 152] on icon at bounding box center [182, 158] width 9 height 18
select select
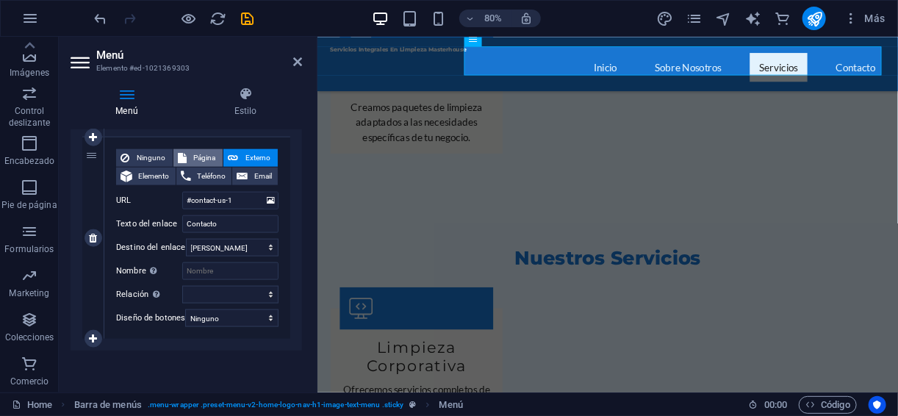
select select
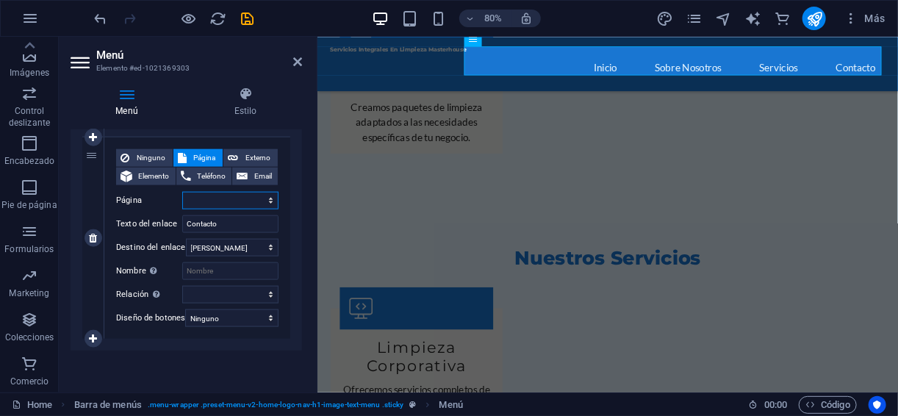
click at [223, 192] on select "Home Subpage Legal Notice Privacy" at bounding box center [230, 201] width 96 height 18
click at [253, 154] on span "Externo" at bounding box center [257, 158] width 31 height 18
select select
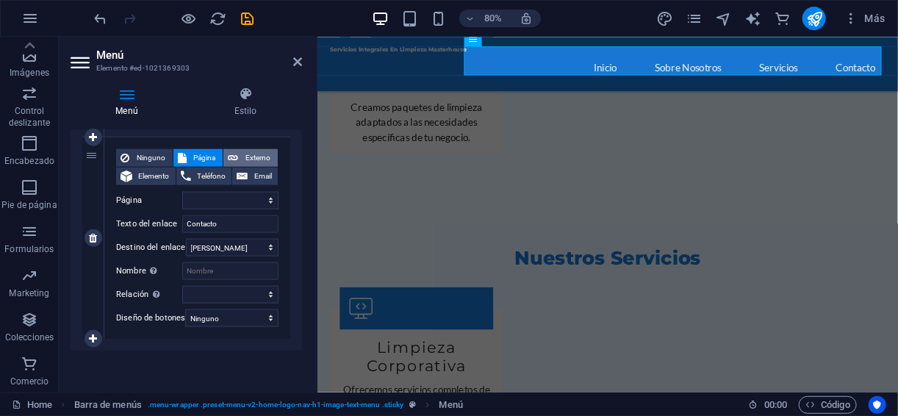
select select "blank"
select select
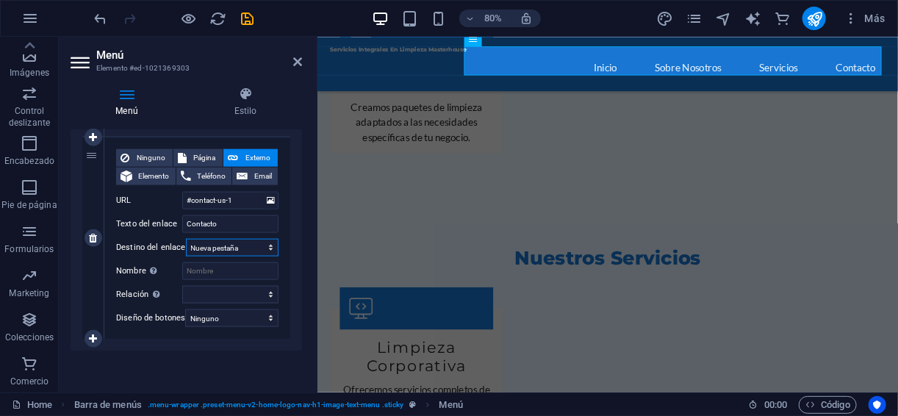
click at [242, 244] on select "Nueva pestaña Misma pestaña Superposición" at bounding box center [232, 248] width 93 height 18
click at [186, 239] on select "Nueva pestaña Misma pestaña Superposición" at bounding box center [232, 248] width 93 height 18
click at [231, 219] on input "Contacto" at bounding box center [230, 224] width 96 height 18
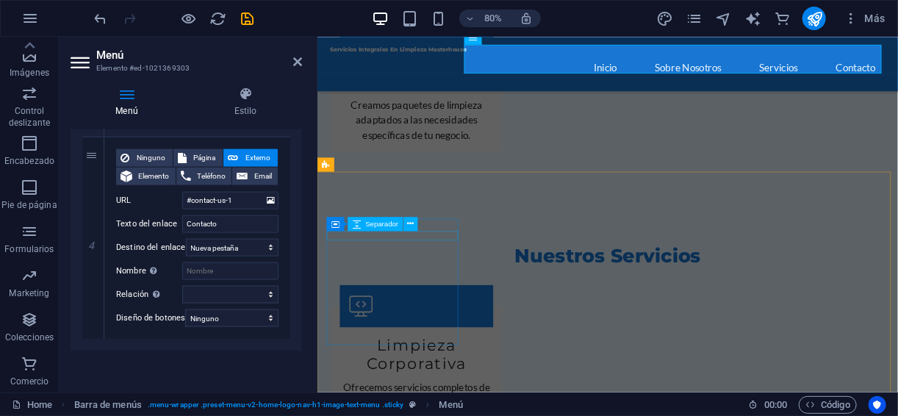
scroll to position [2782, 0]
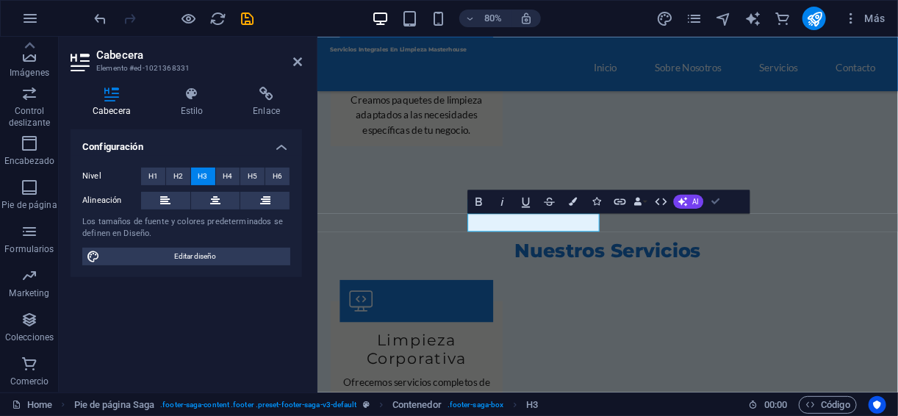
drag, startPoint x: 721, startPoint y: 201, endPoint x: 660, endPoint y: 164, distance: 70.5
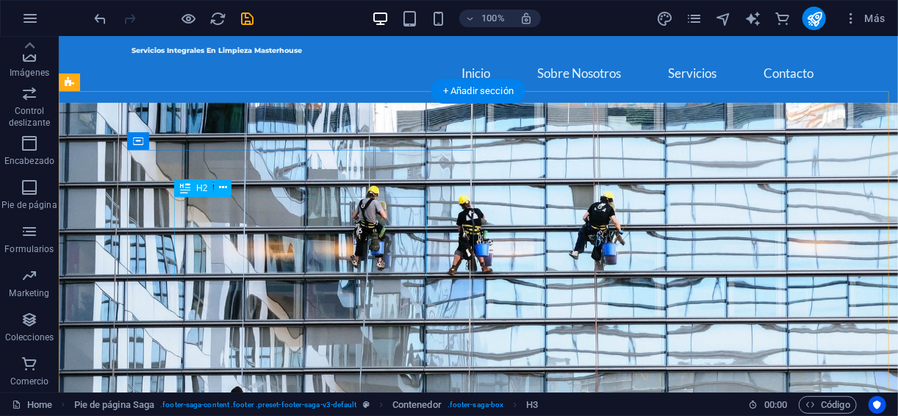
scroll to position [0, 0]
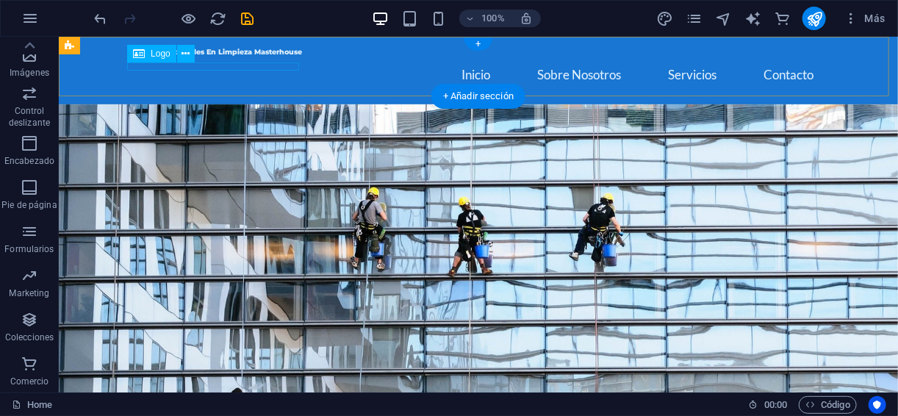
click at [275, 56] on div "Servicios Integrales En Limpieza Masterhouse" at bounding box center [477, 52] width 693 height 8
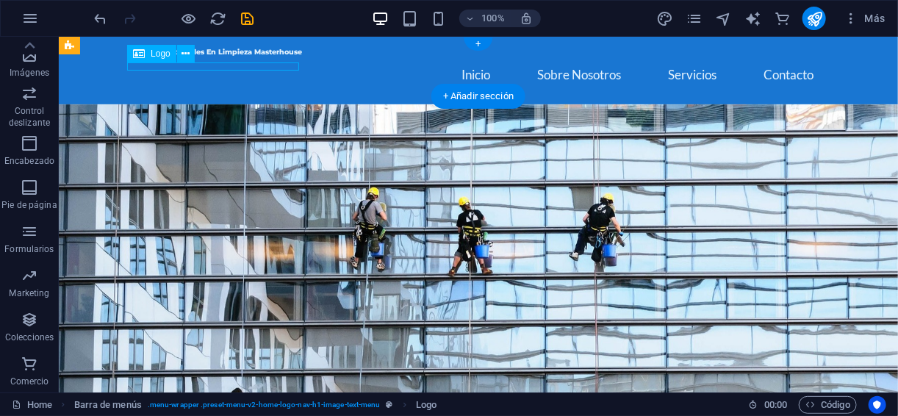
click at [275, 56] on div "Servicios Integrales En Limpieza Masterhouse" at bounding box center [477, 52] width 693 height 8
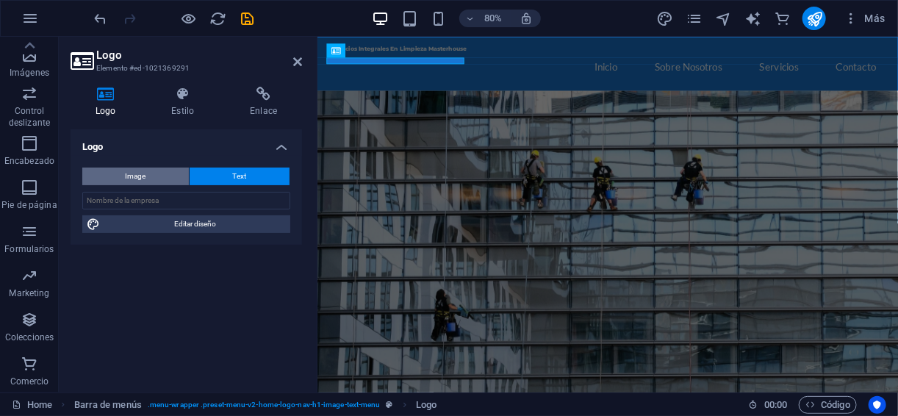
click at [155, 181] on button "Image" at bounding box center [135, 176] width 107 height 18
